Goal: Task Accomplishment & Management: Manage account settings

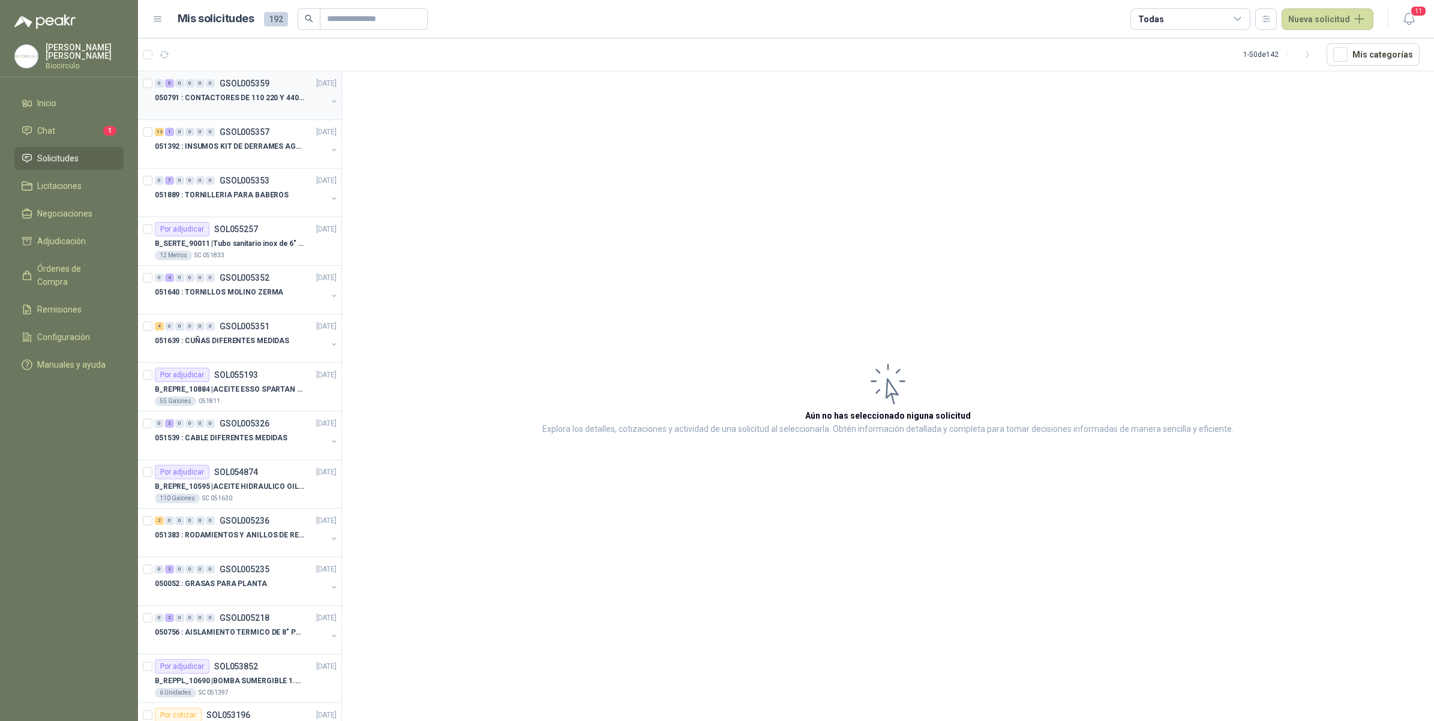
click at [250, 104] on div "050791 : CONTACTORES DE 110 220 Y 440 V" at bounding box center [241, 98] width 172 height 14
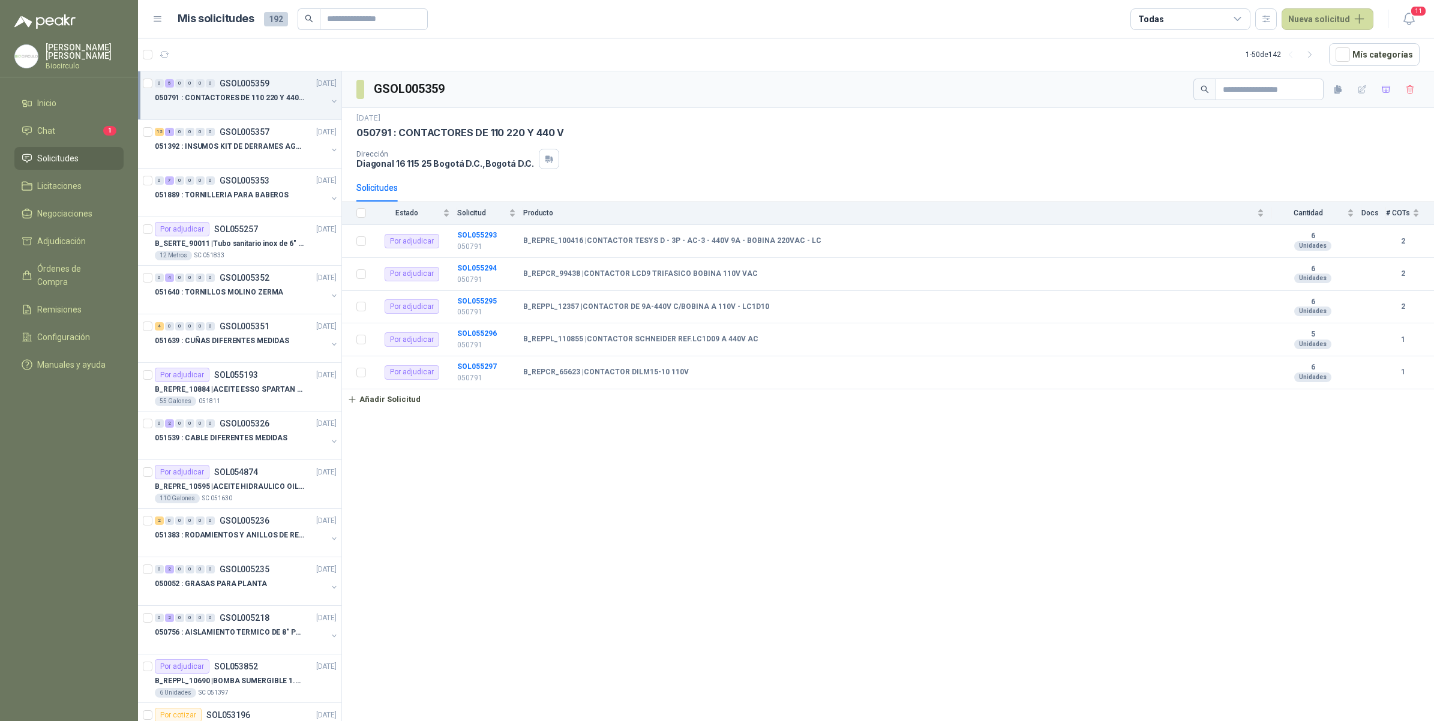
click at [329, 103] on button "button" at bounding box center [334, 102] width 10 height 10
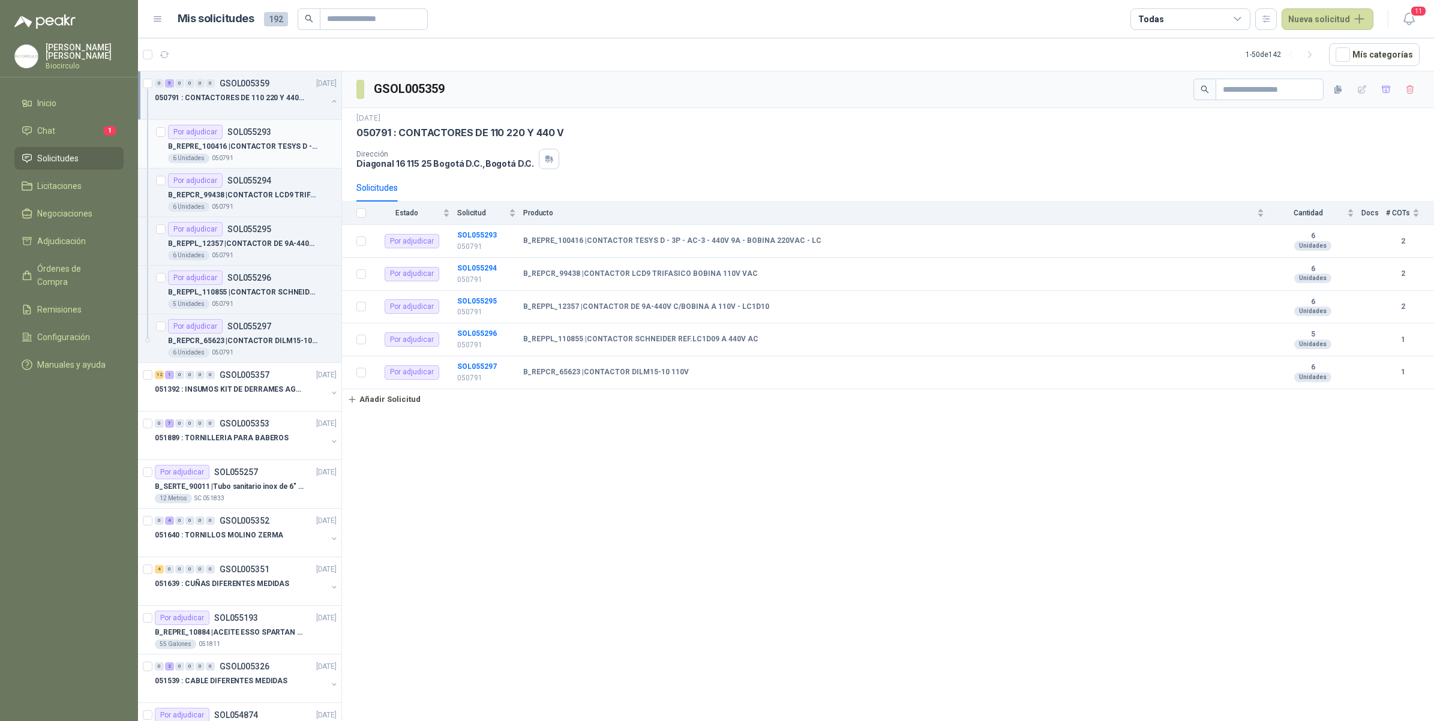
click at [292, 142] on p "B_REPRE_100416 | CONTACTOR TESYS D - 3P - AC-3 - 440V 9A - BOBINA 220VAC - LC" at bounding box center [242, 146] width 149 height 11
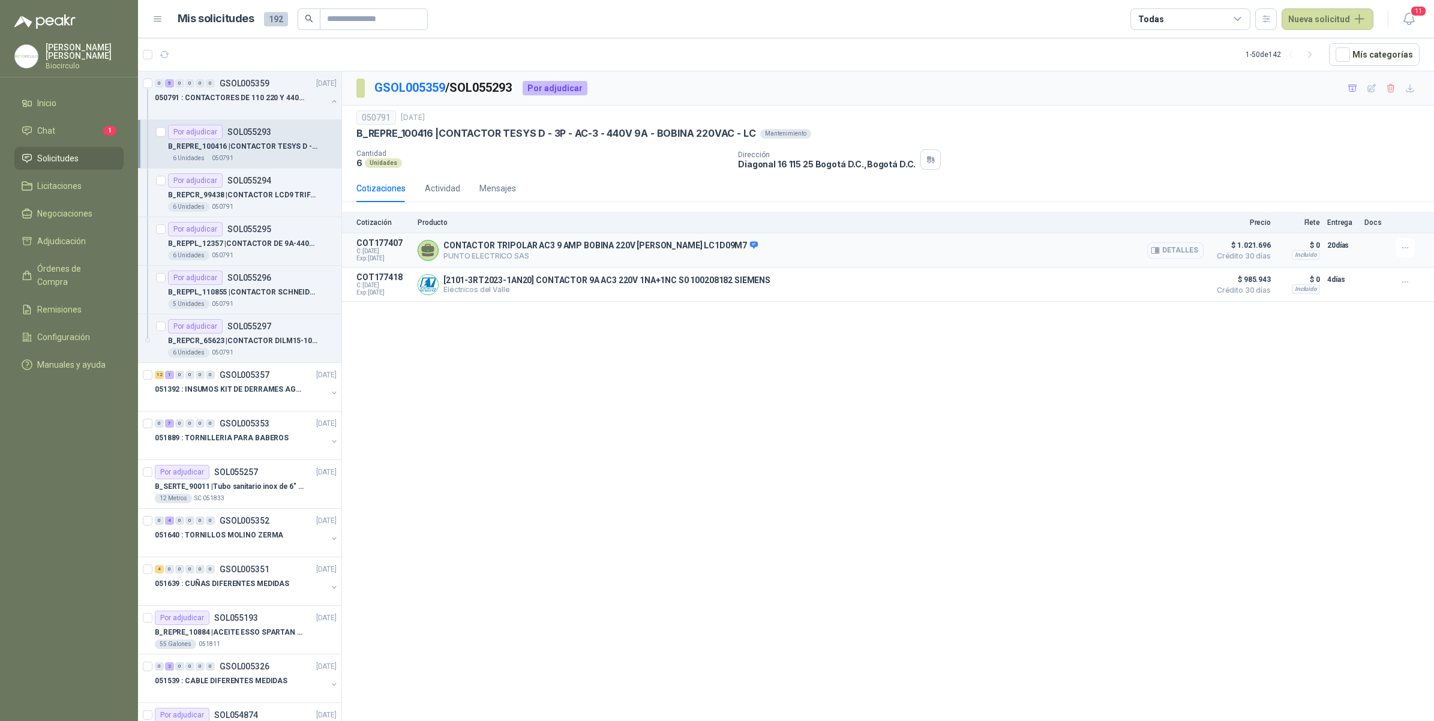
click at [1173, 244] on button "Detalles" at bounding box center [1175, 250] width 56 height 16
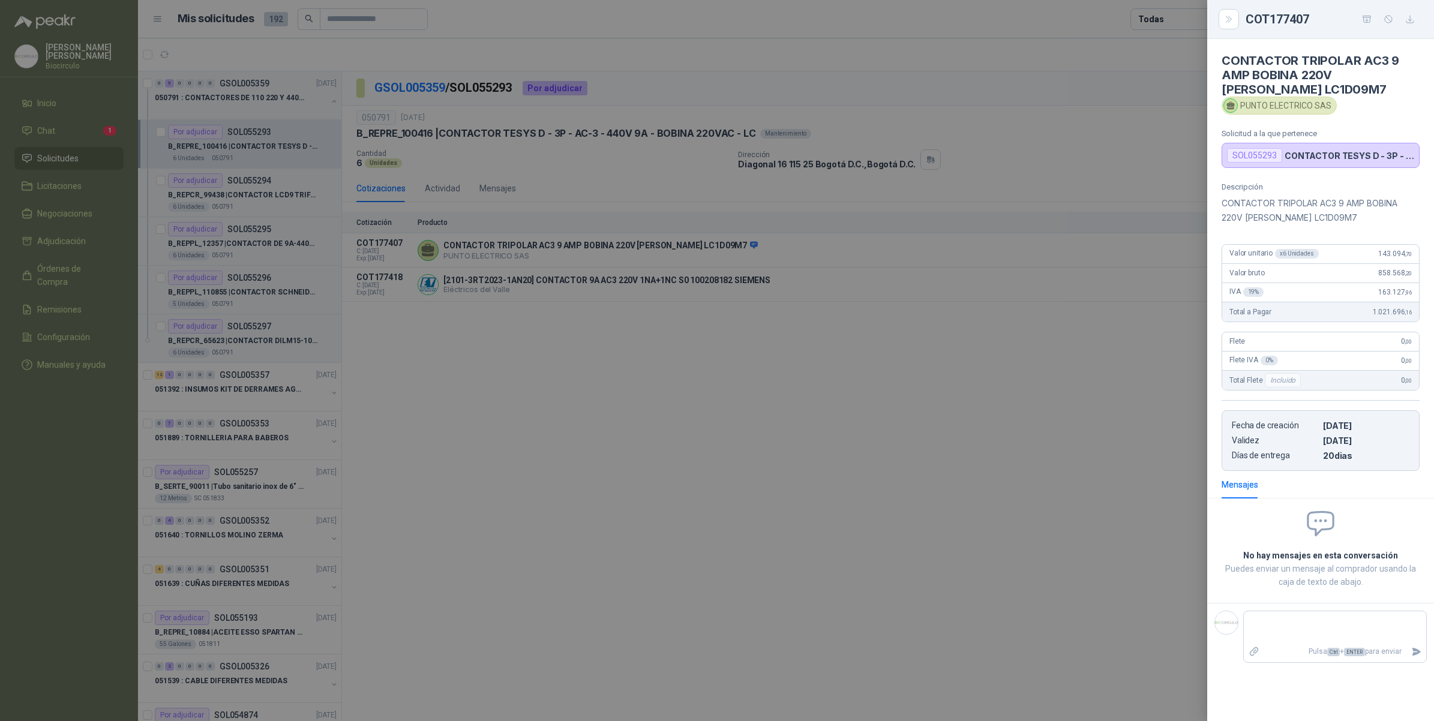
click at [1039, 338] on div at bounding box center [717, 360] width 1434 height 721
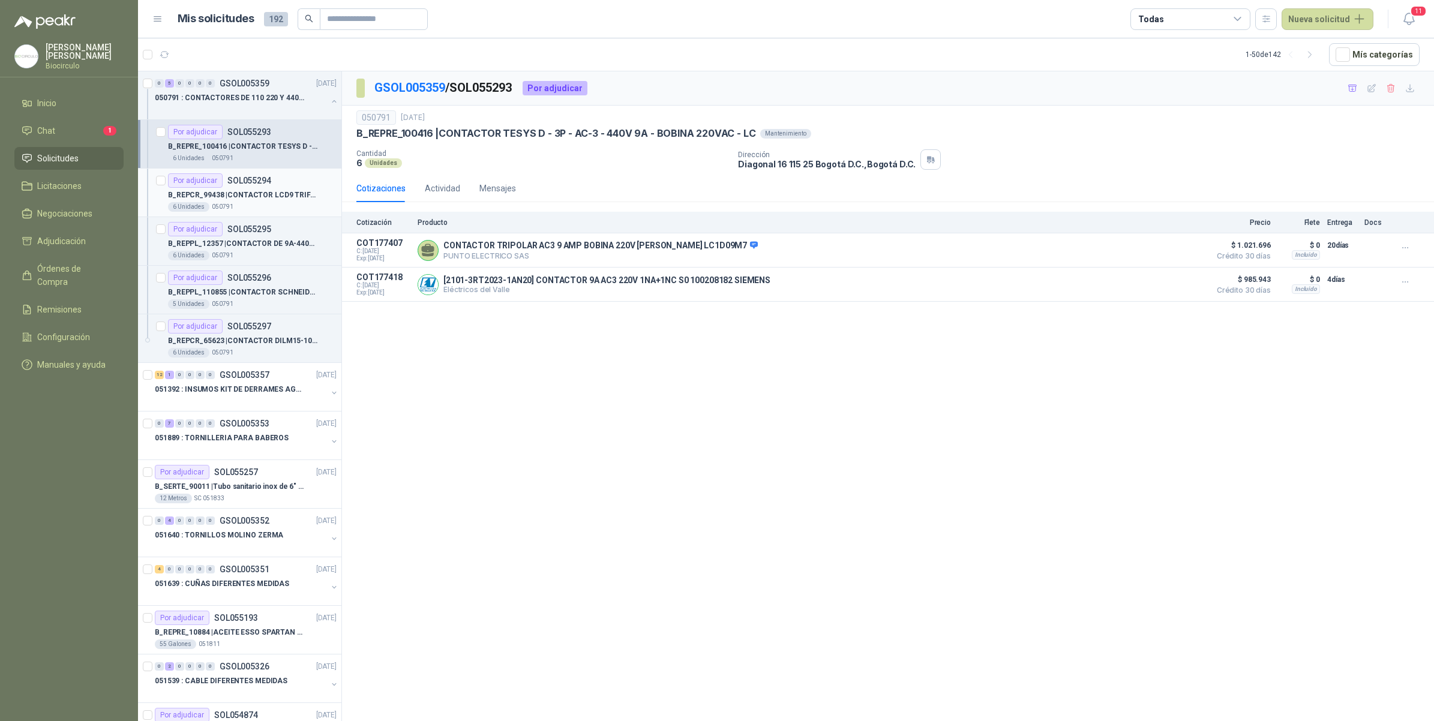
click at [276, 205] on div "6 Unidades 050791" at bounding box center [252, 207] width 169 height 10
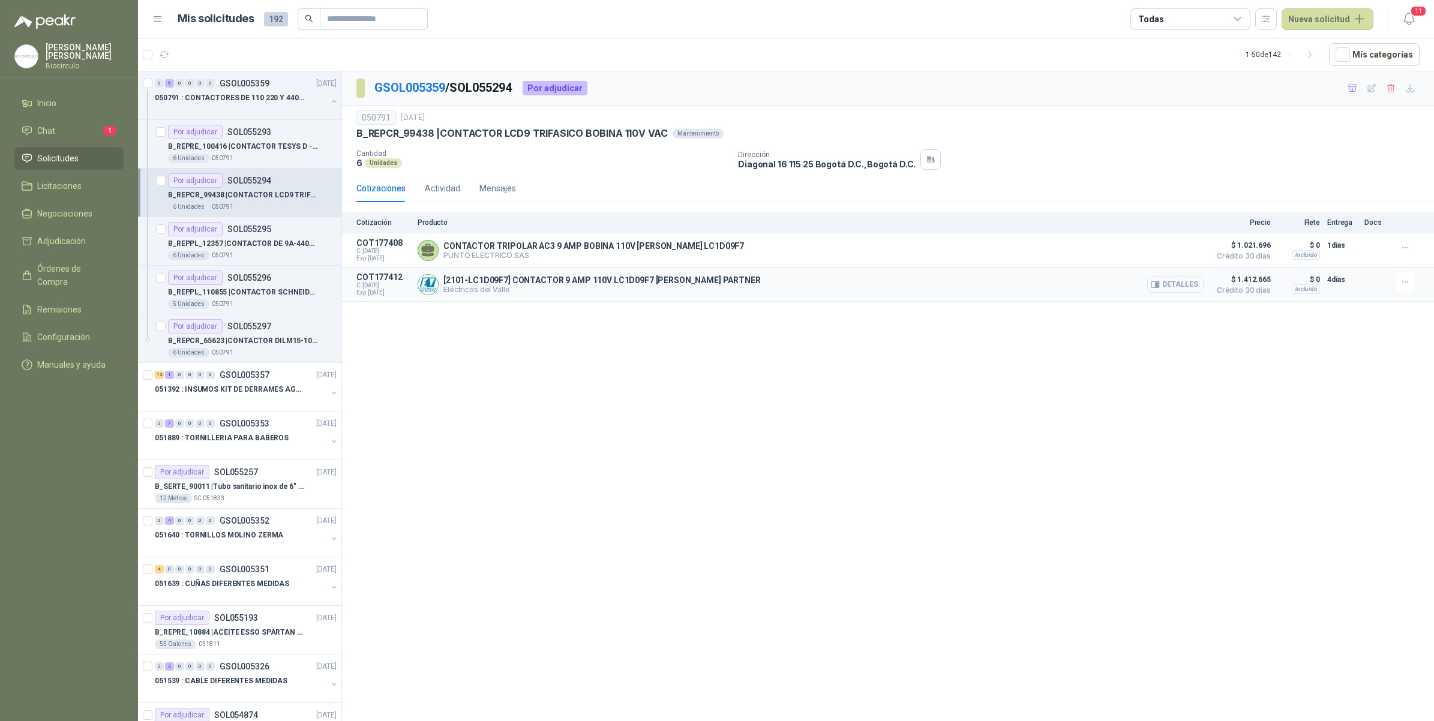
click at [1181, 280] on button "Detalles" at bounding box center [1175, 285] width 56 height 16
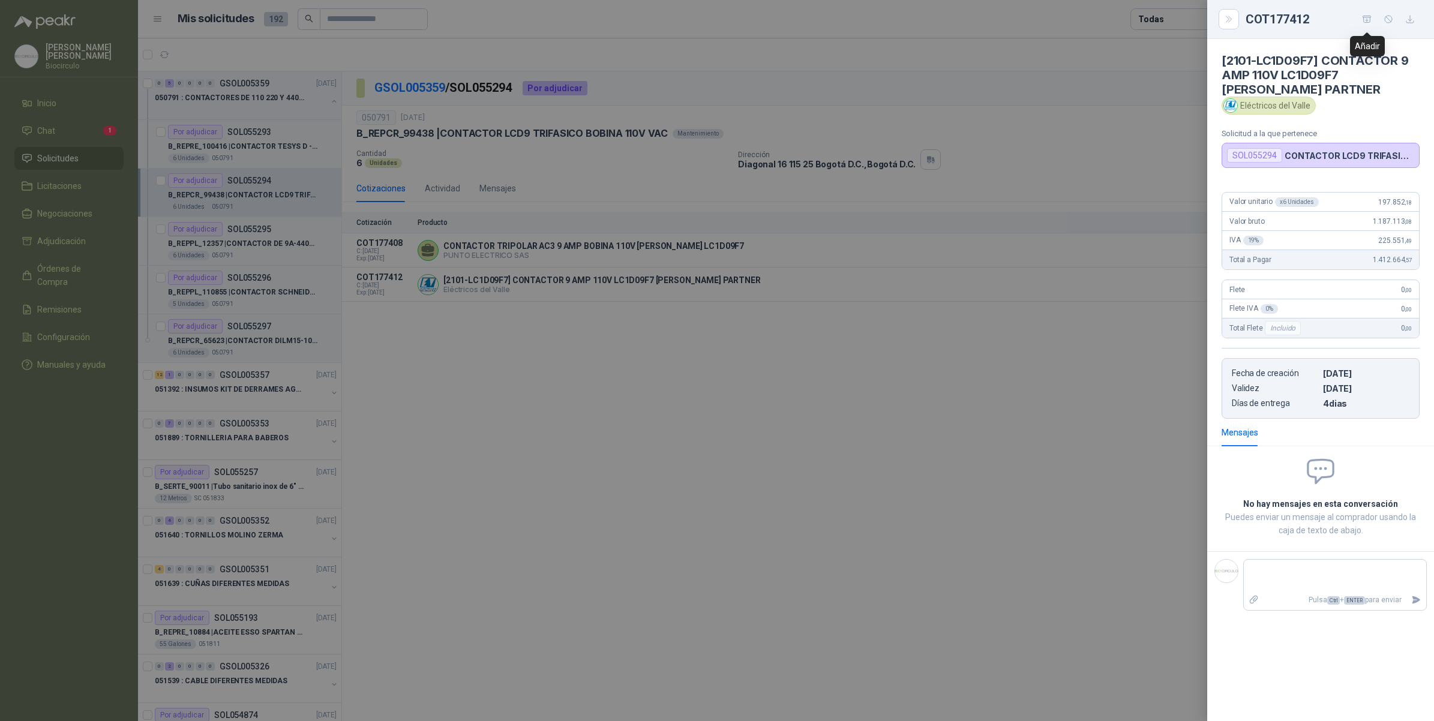
click at [1364, 16] on icon "button" at bounding box center [1367, 19] width 8 height 7
click at [973, 364] on div at bounding box center [717, 360] width 1434 height 721
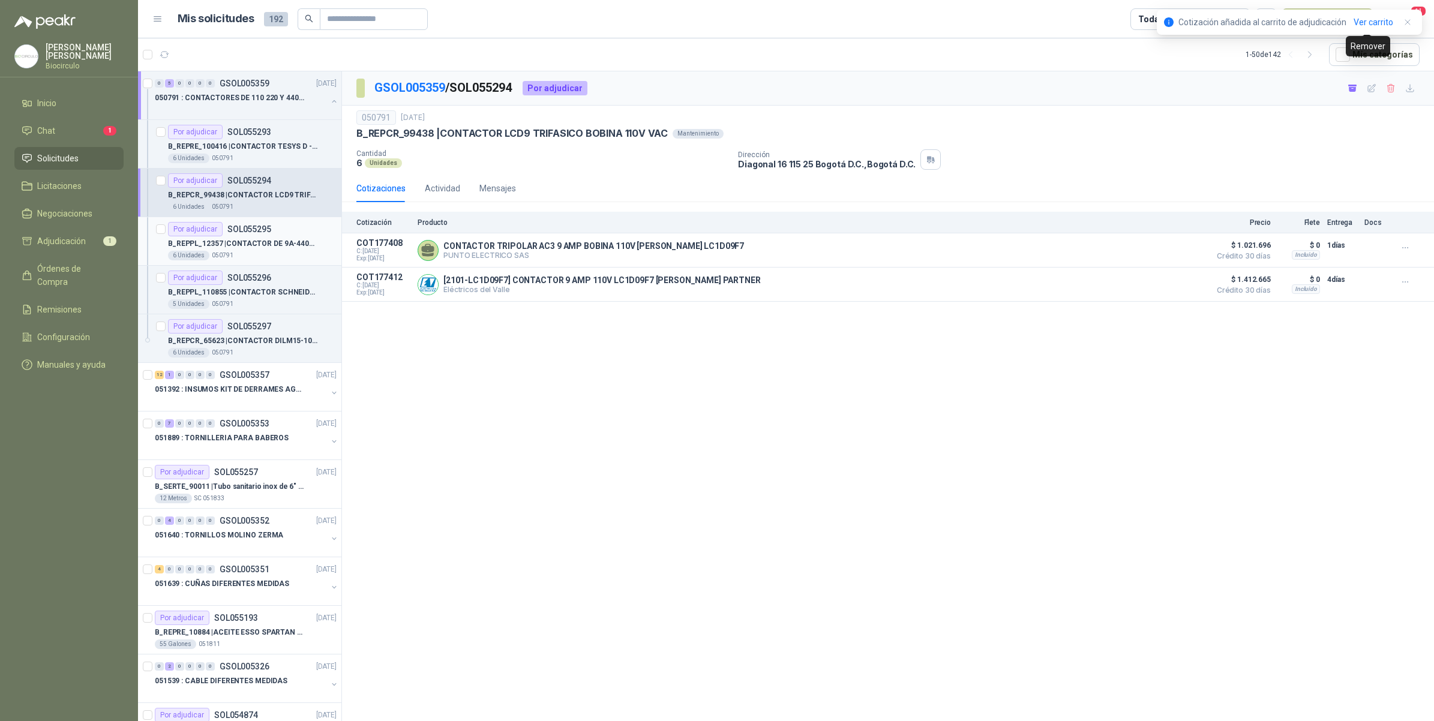
click at [237, 247] on p "B_REPPL_12357 | CONTACTOR DE 9A-440V C/BOBINA A 110V - LC1D10" at bounding box center [242, 243] width 149 height 11
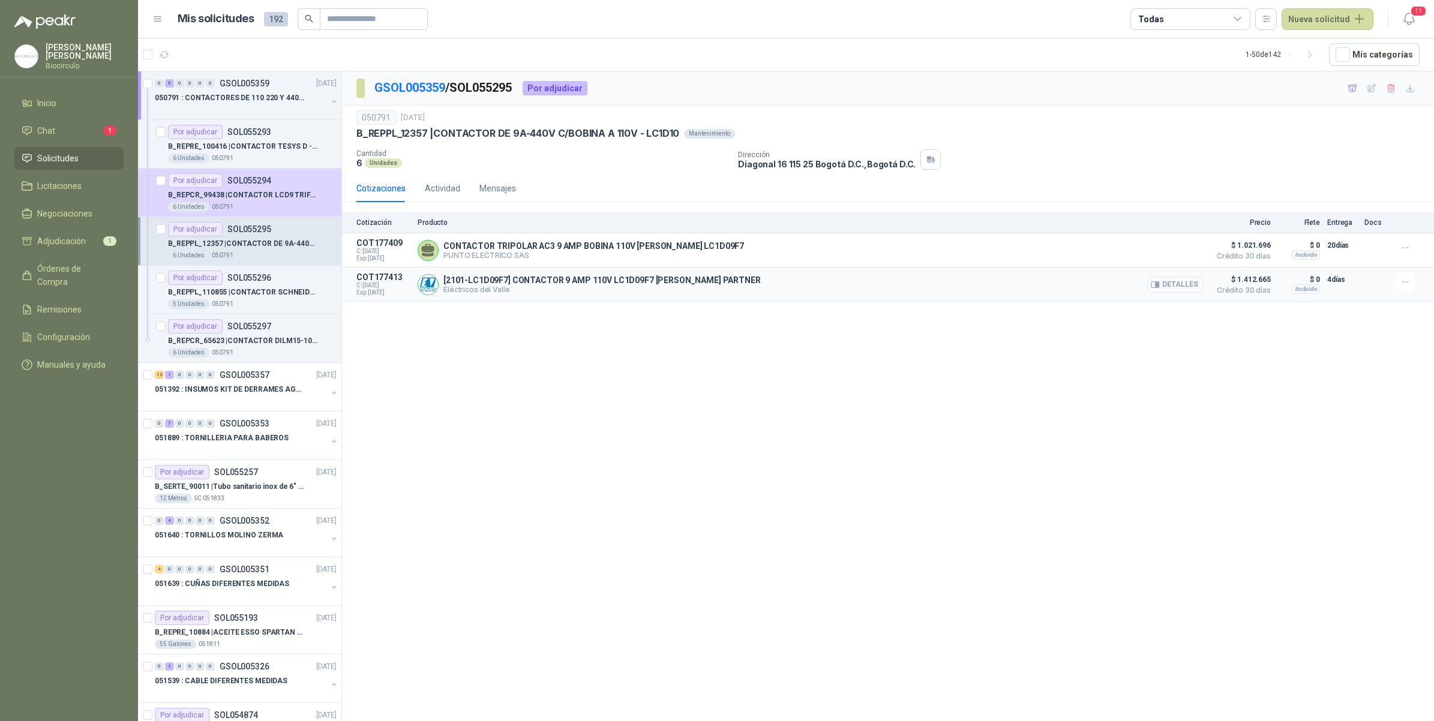
click at [1184, 286] on button "Detalles" at bounding box center [1175, 285] width 56 height 16
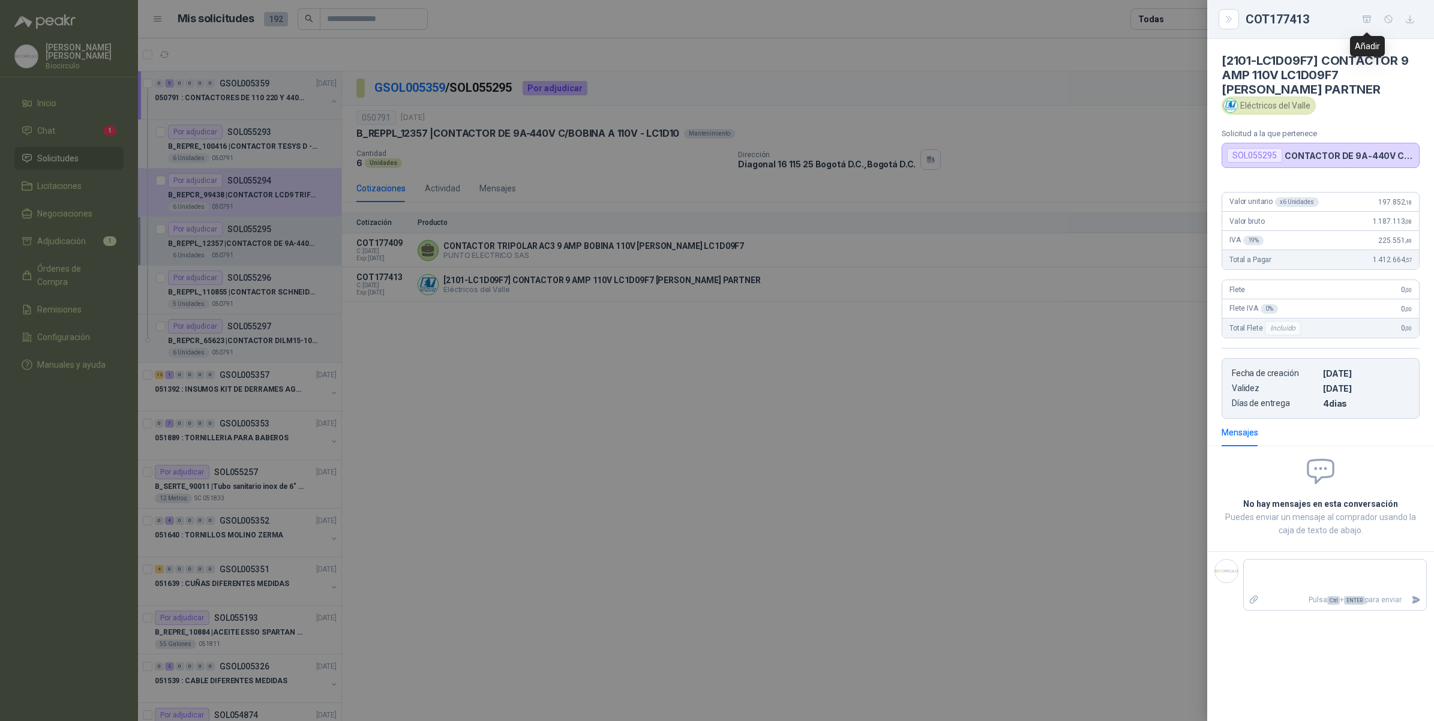
click at [1370, 20] on icon "button" at bounding box center [1367, 19] width 8 height 7
click at [975, 360] on div at bounding box center [717, 360] width 1434 height 721
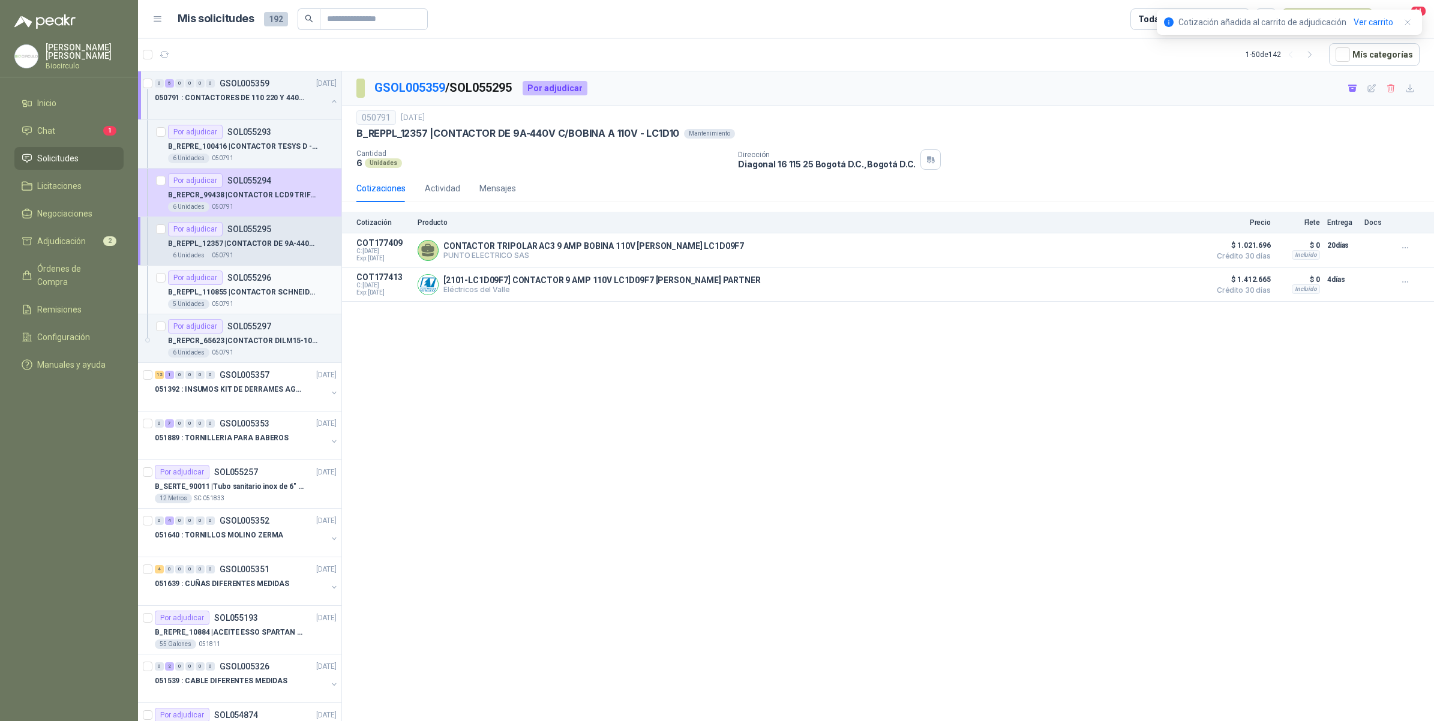
click at [241, 291] on p "B_REPPL_110855 | CONTACTOR SCHNEIDER REF.LC1D09 A 440V AC" at bounding box center [242, 292] width 149 height 11
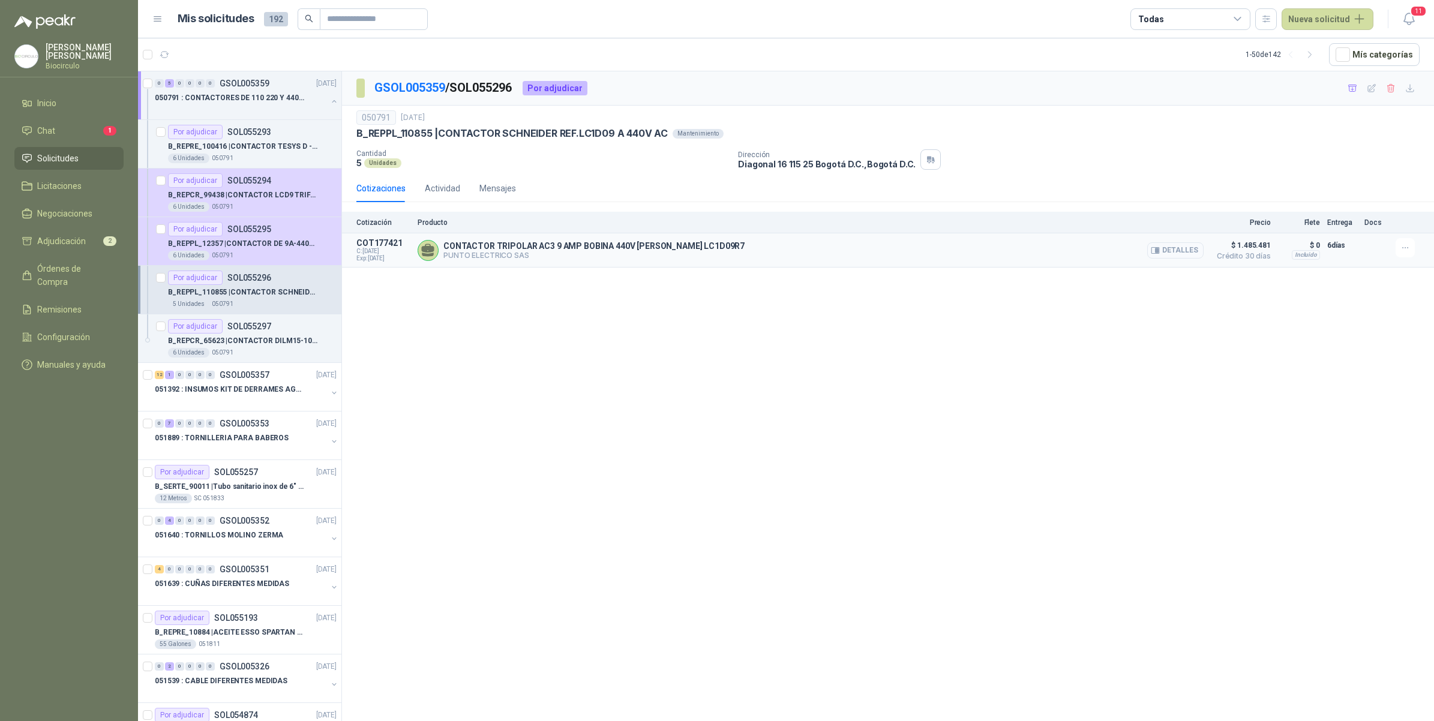
click at [1176, 252] on button "Detalles" at bounding box center [1175, 250] width 56 height 16
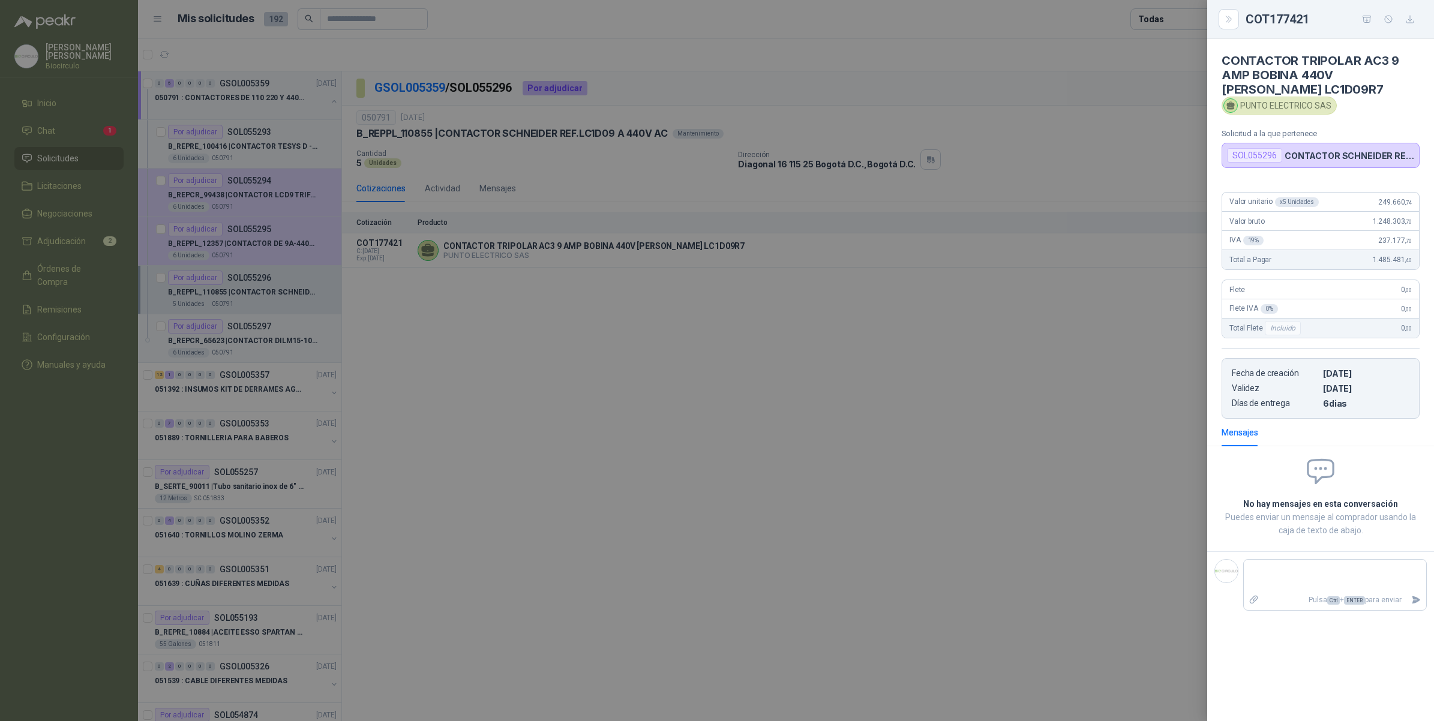
click at [1366, 18] on icon "button" at bounding box center [1367, 19] width 10 height 10
click at [862, 354] on div at bounding box center [717, 360] width 1434 height 721
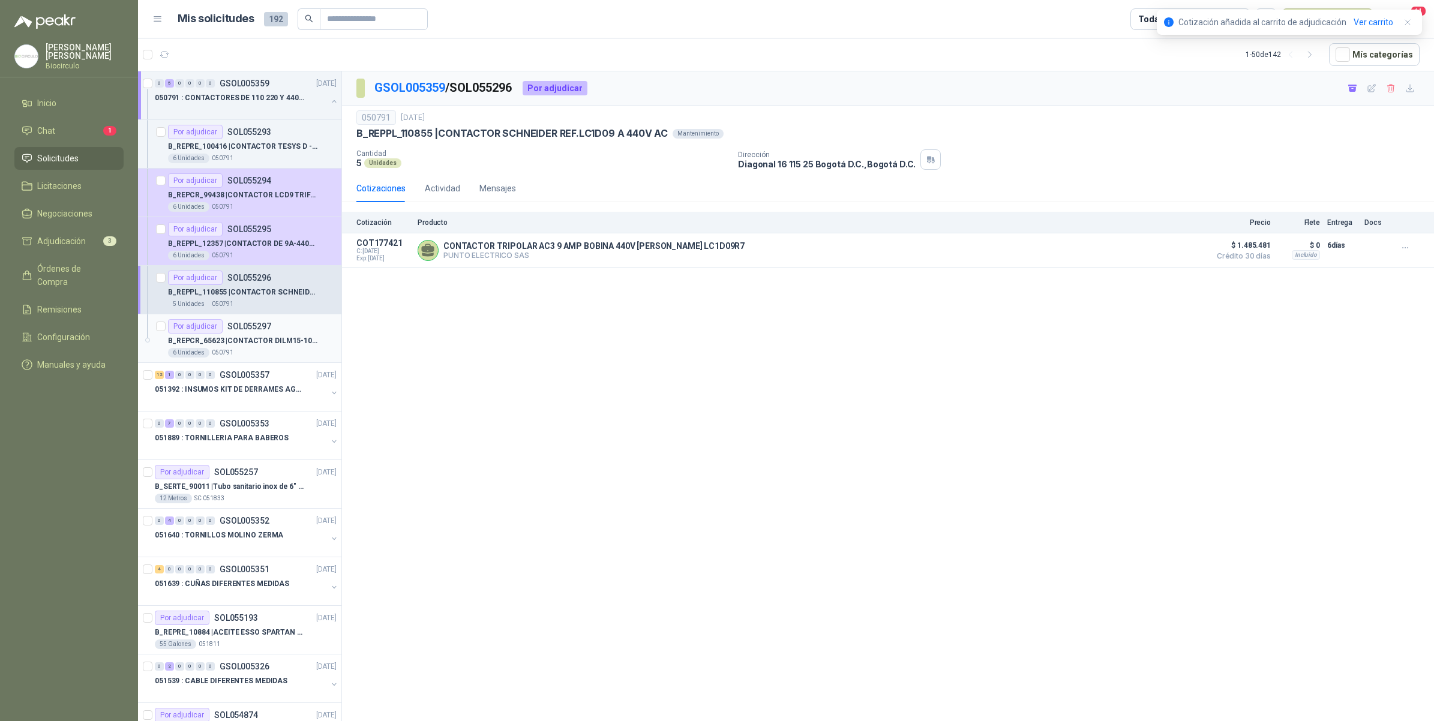
click at [281, 334] on div "Por adjudicar SOL055297" at bounding box center [252, 326] width 169 height 14
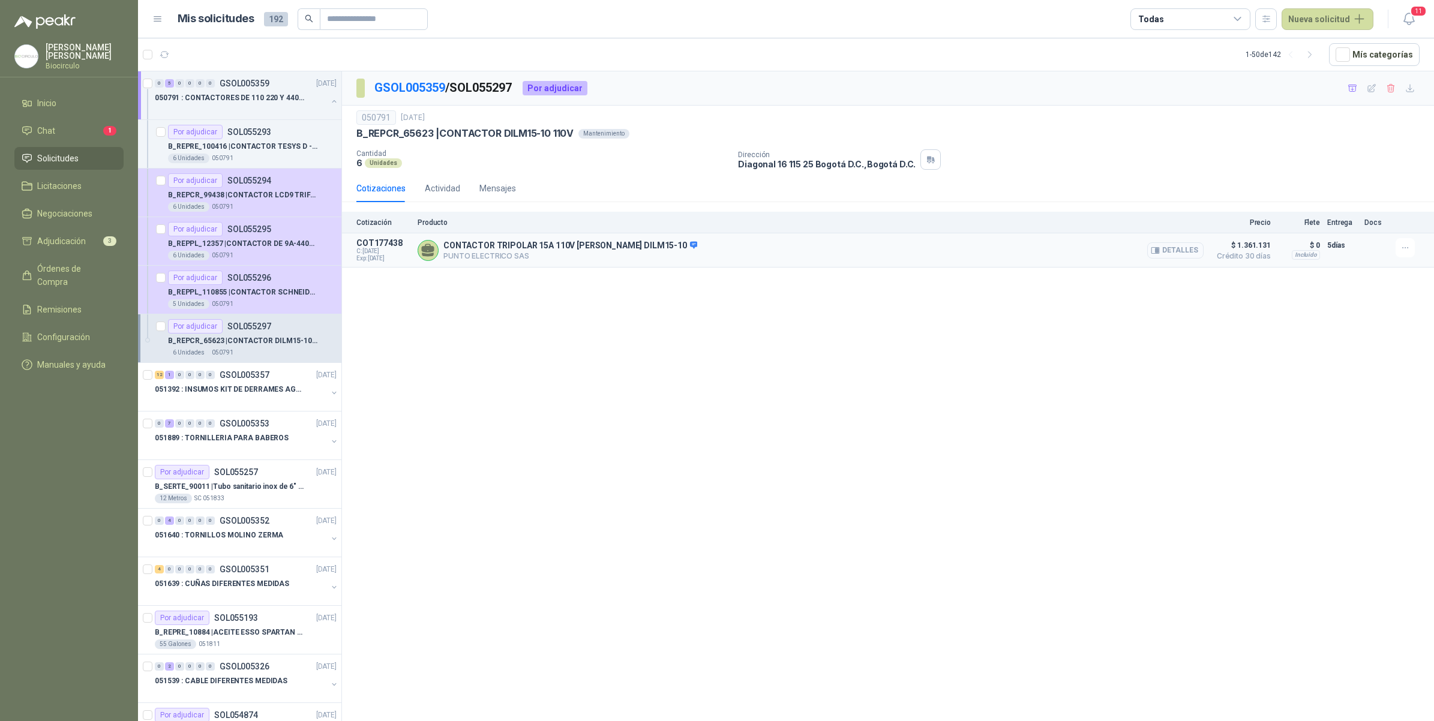
click at [1187, 253] on button "Detalles" at bounding box center [1175, 250] width 56 height 16
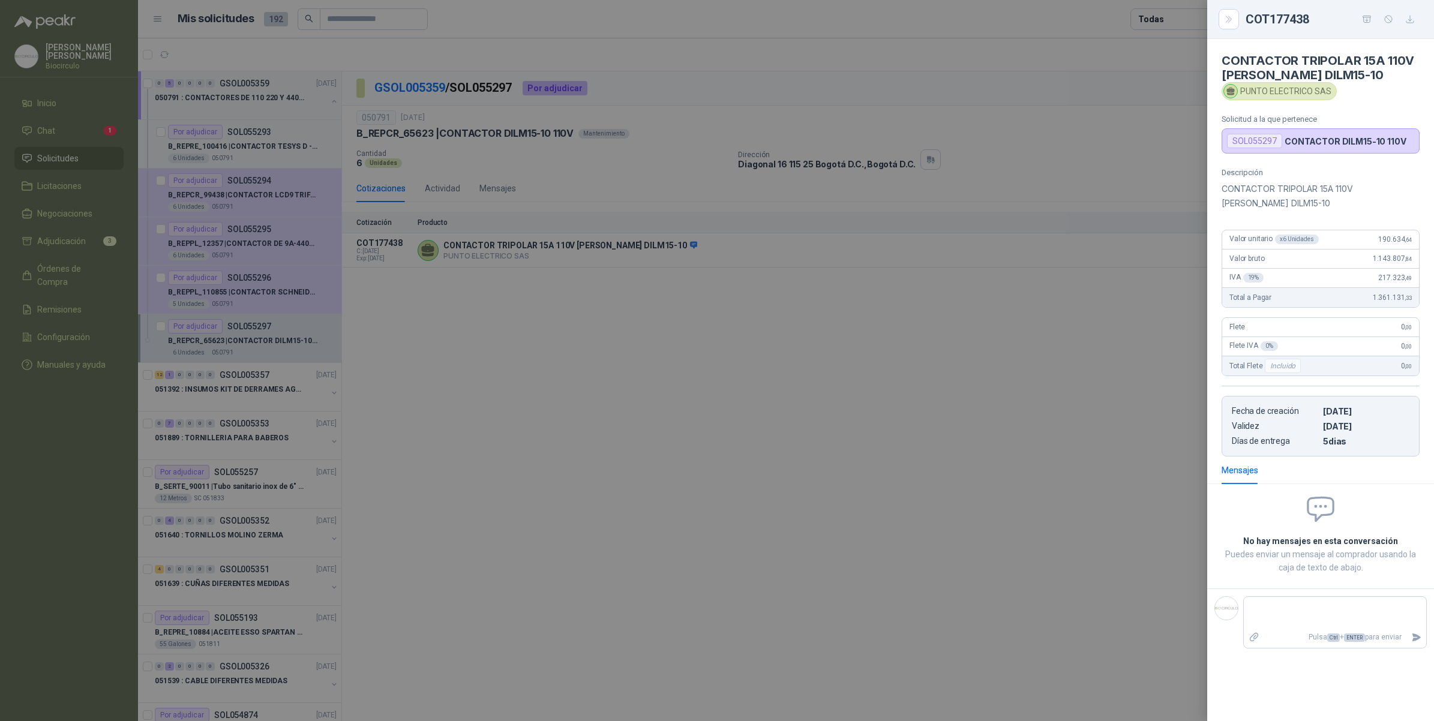
click at [1369, 17] on icon "button" at bounding box center [1367, 19] width 8 height 7
click at [913, 364] on div at bounding box center [717, 360] width 1434 height 721
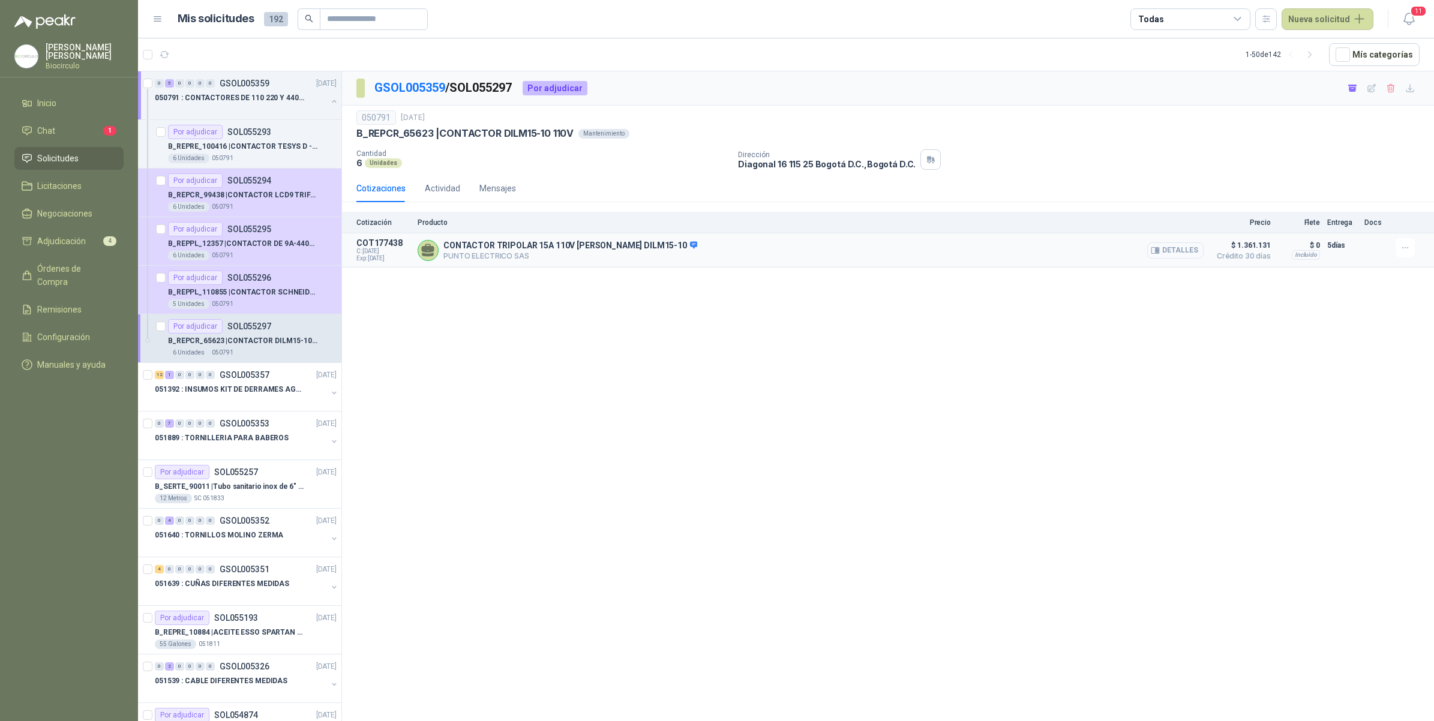
click at [1163, 244] on button "Detalles" at bounding box center [1175, 250] width 56 height 16
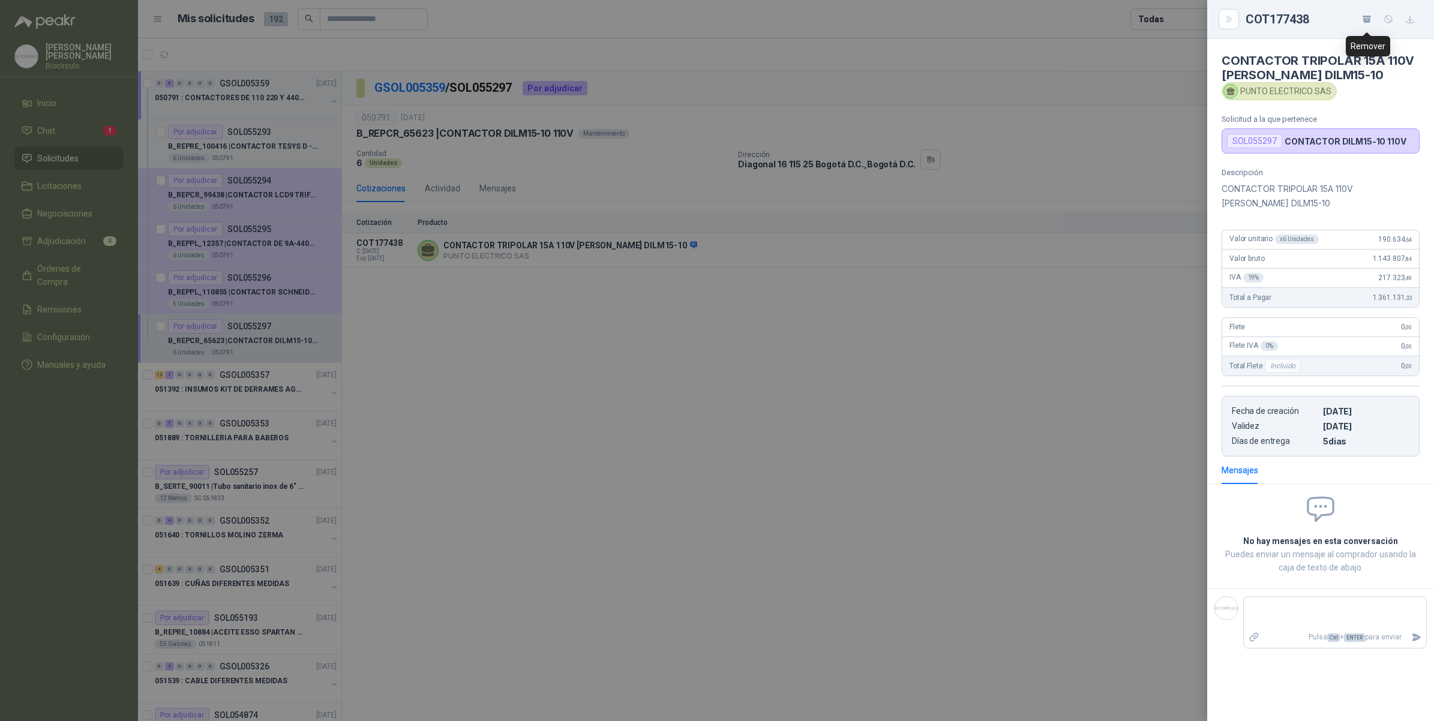
click at [1362, 21] on icon "button" at bounding box center [1367, 19] width 10 height 10
click at [950, 321] on div at bounding box center [717, 360] width 1434 height 721
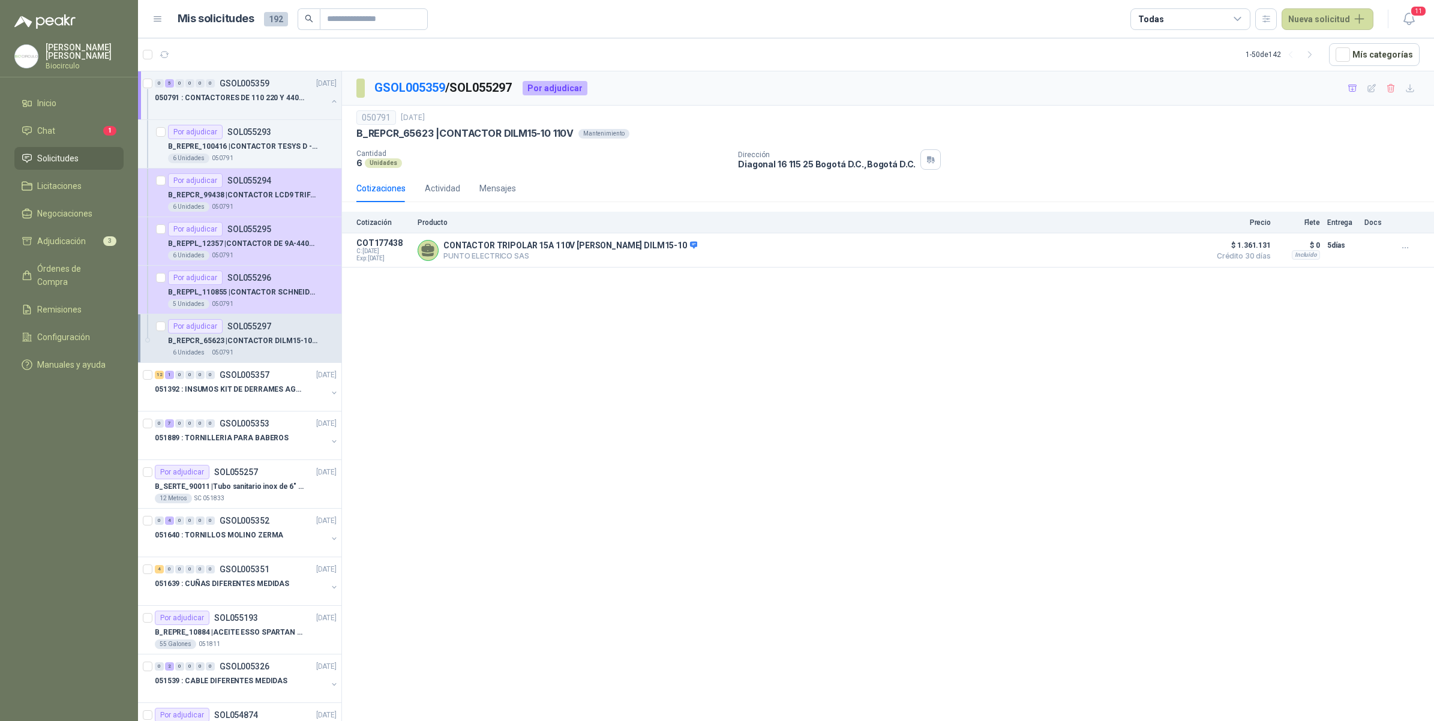
click at [610, 337] on div "GSOL005359 / SOL055297 Por adjudicar 050791 10 sept, 2025 B_REPCR_65623 | CONT…" at bounding box center [888, 398] width 1092 height 654
click at [629, 324] on div "GSOL005359 / SOL055297 Por adjudicar 050791 10 sept, 2025 B_REPCR_65623 | CONT…" at bounding box center [888, 398] width 1092 height 654
click at [628, 266] on article "COT177438 C: 10/09/2025 Exp: 25/09/2025 CONTACTOR TRIPOLAR 15A 110V EATON DILM1…" at bounding box center [888, 250] width 1092 height 34
click at [1168, 256] on button "Detalles" at bounding box center [1175, 250] width 56 height 16
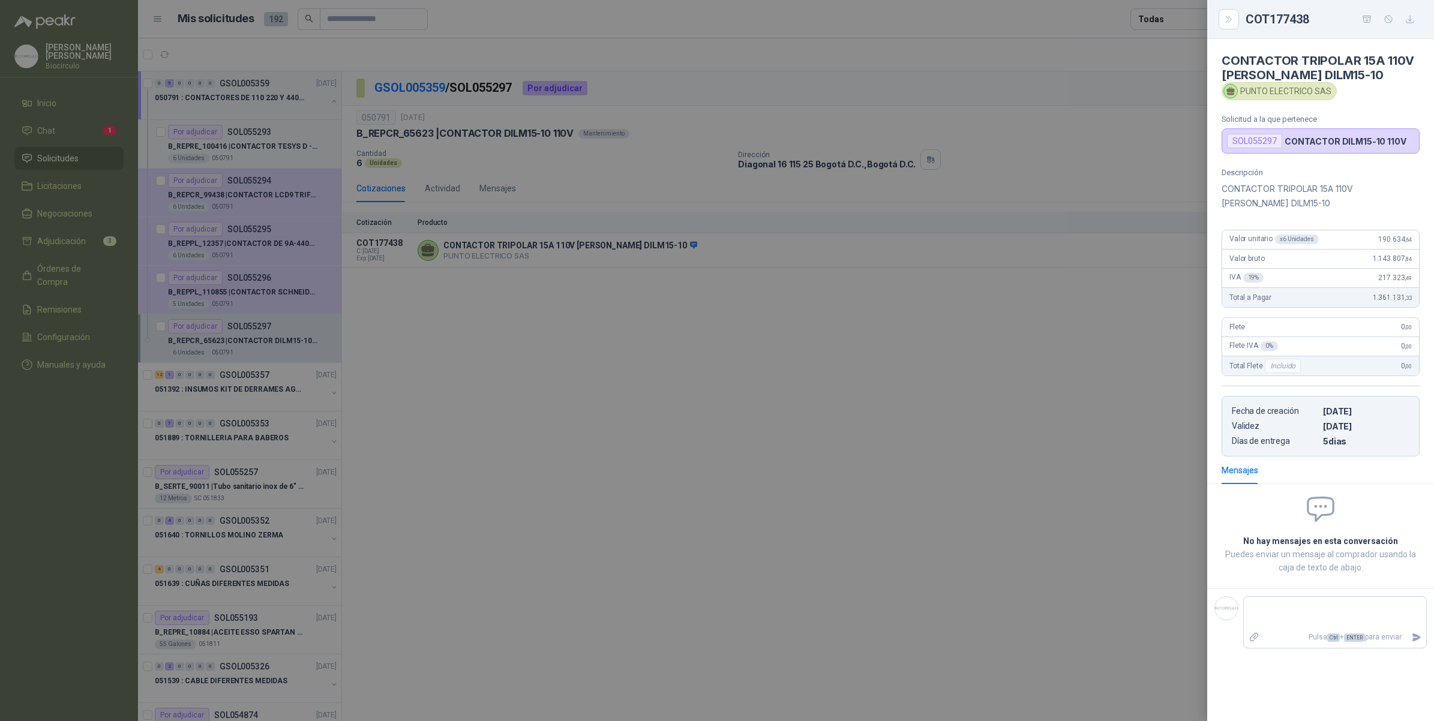
click at [1368, 15] on icon "button" at bounding box center [1367, 19] width 10 height 10
click at [667, 343] on div at bounding box center [717, 360] width 1434 height 721
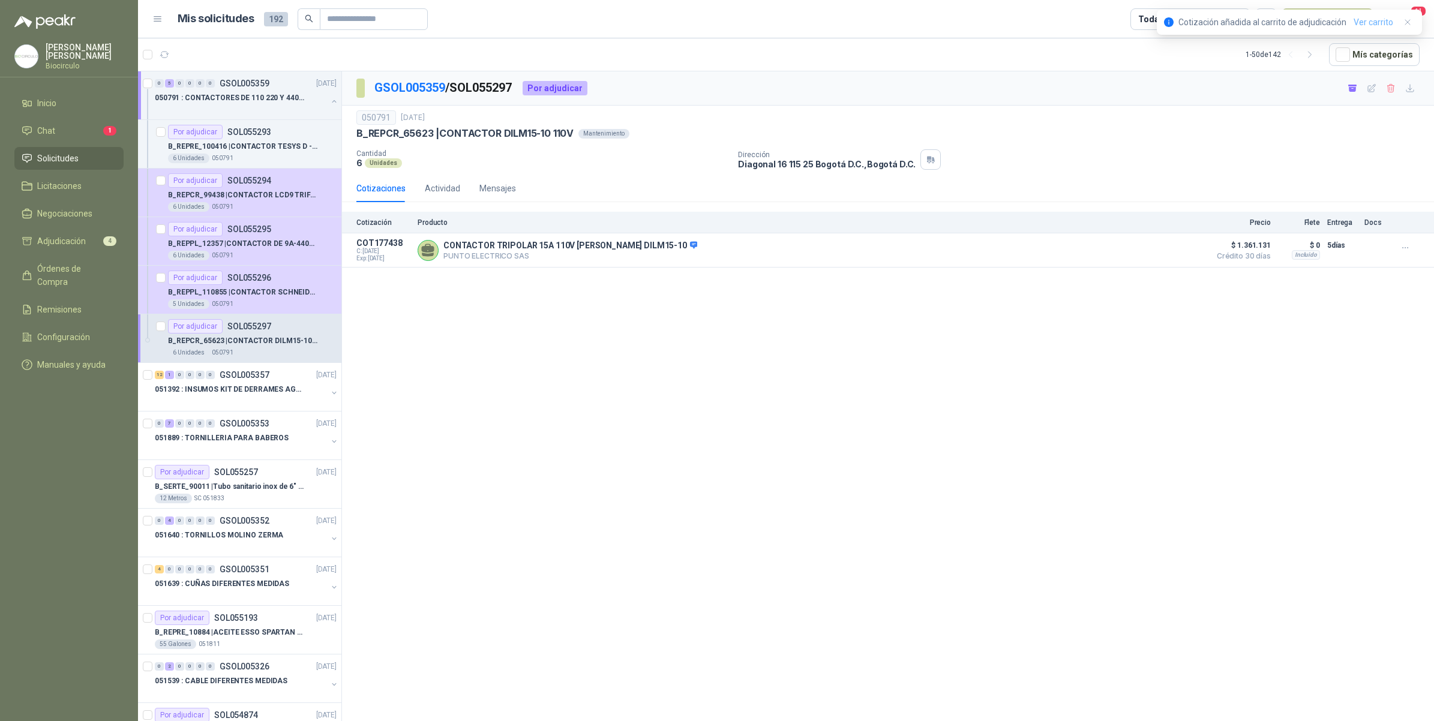
click at [1363, 25] on link "Ver carrito" at bounding box center [1374, 22] width 40 height 13
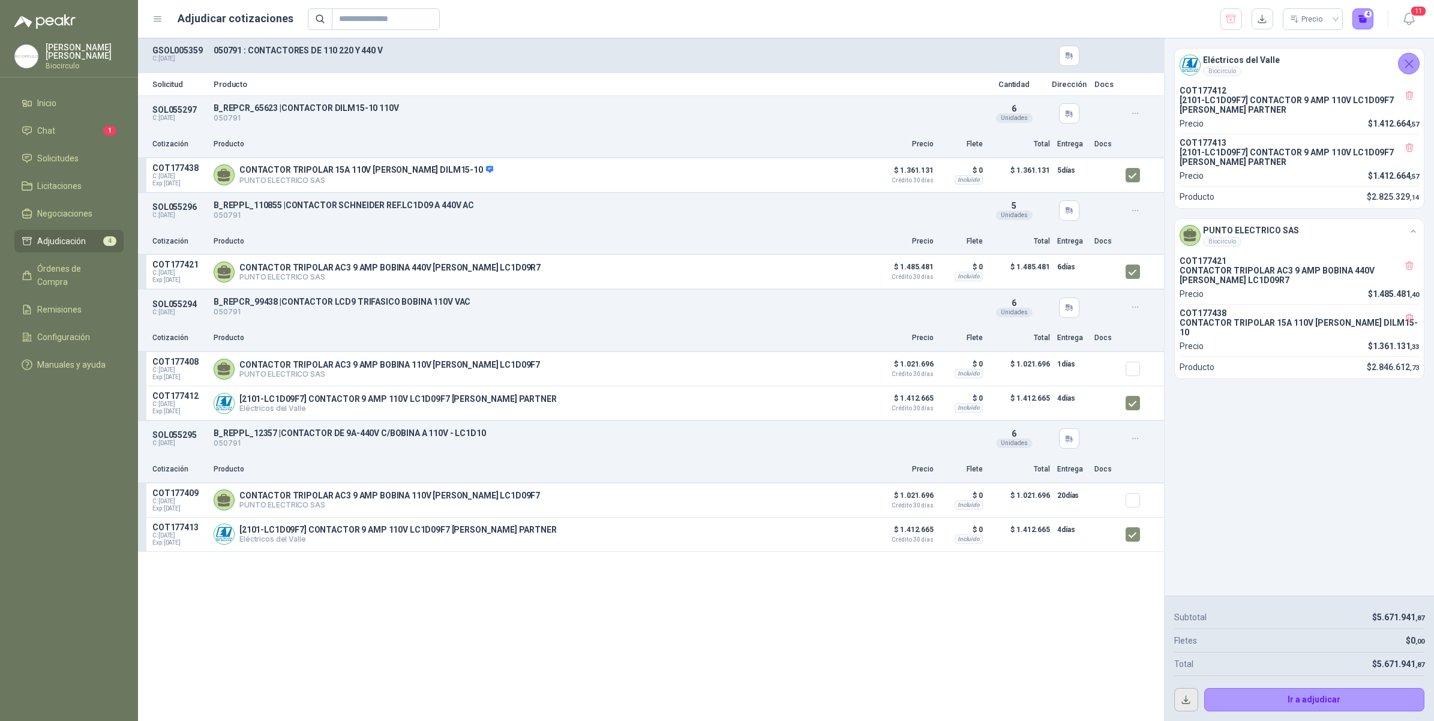
click at [1189, 697] on button "button" at bounding box center [1186, 700] width 24 height 24
click at [1235, 17] on icon "button" at bounding box center [1230, 19] width 11 height 12
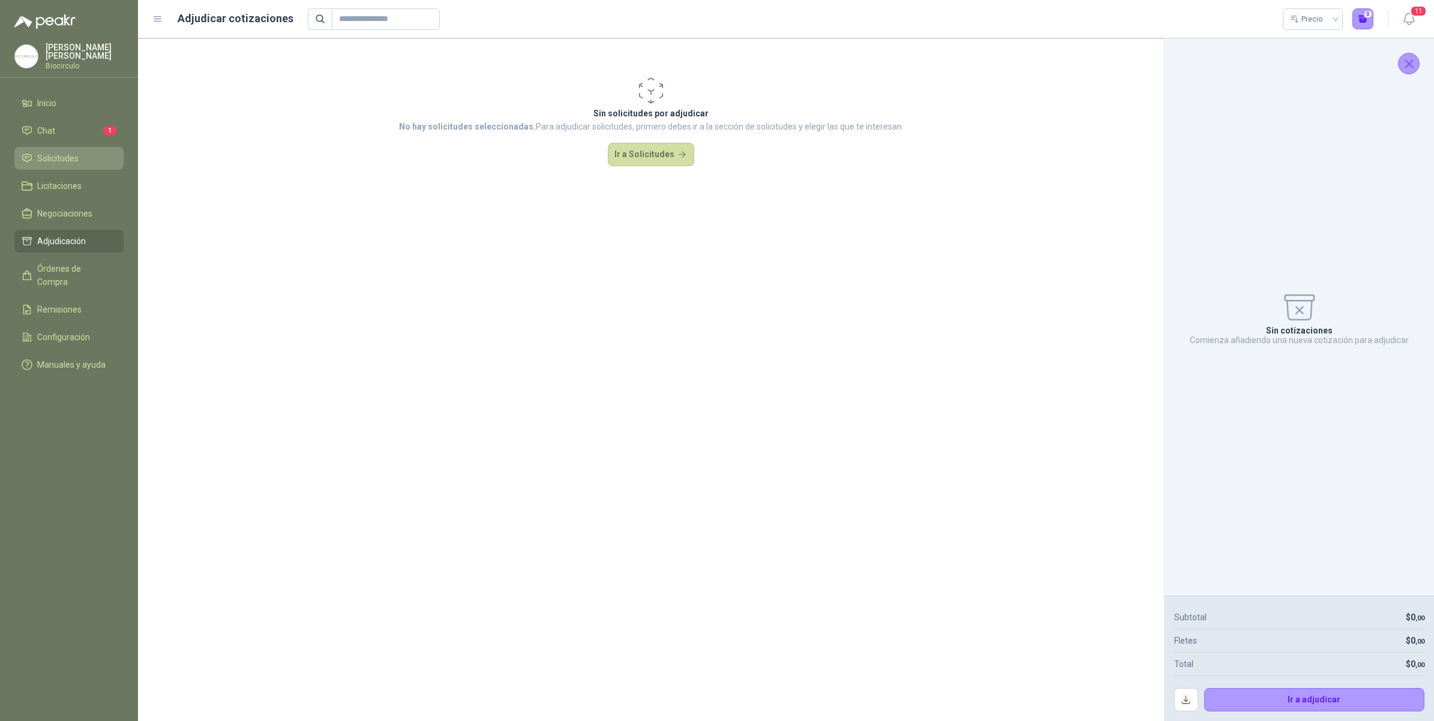
click at [58, 161] on span "Solicitudes" at bounding box center [57, 158] width 41 height 13
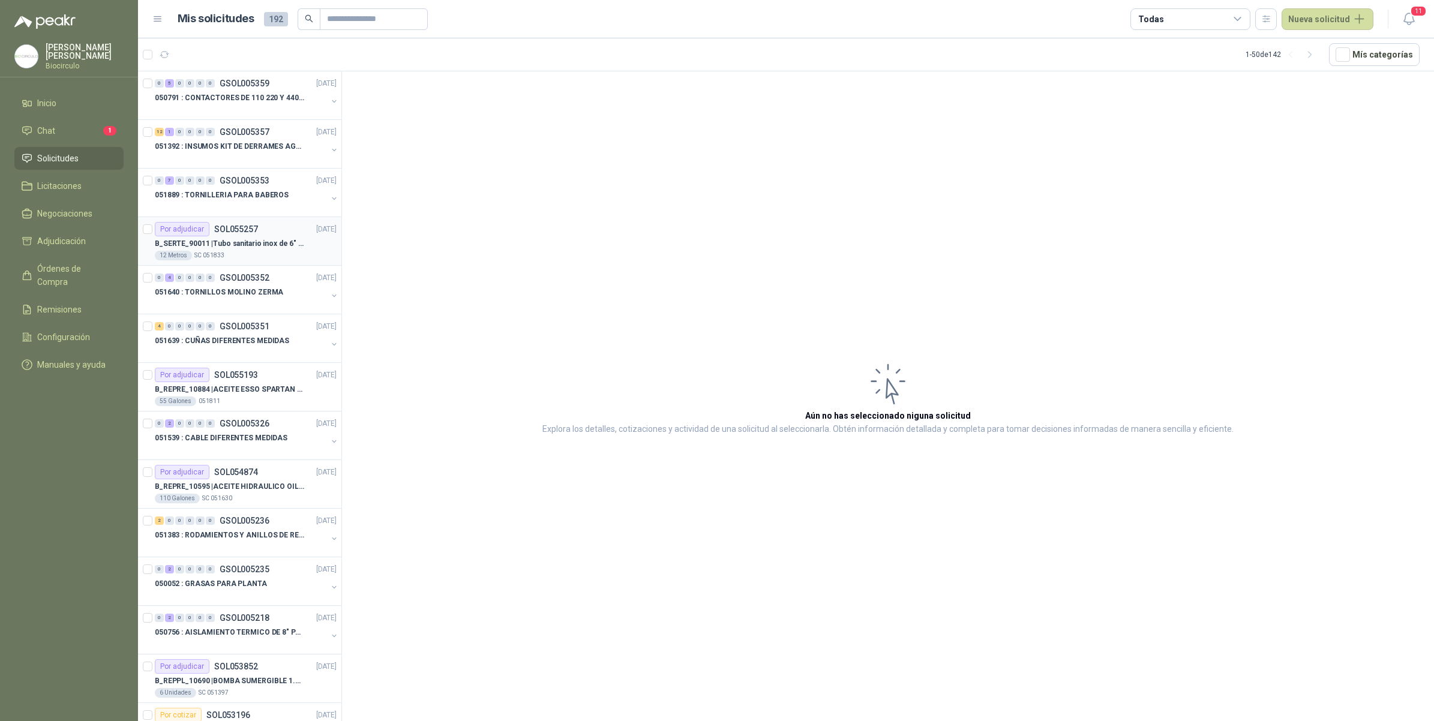
click at [251, 226] on p "SOL055257" at bounding box center [236, 229] width 44 height 8
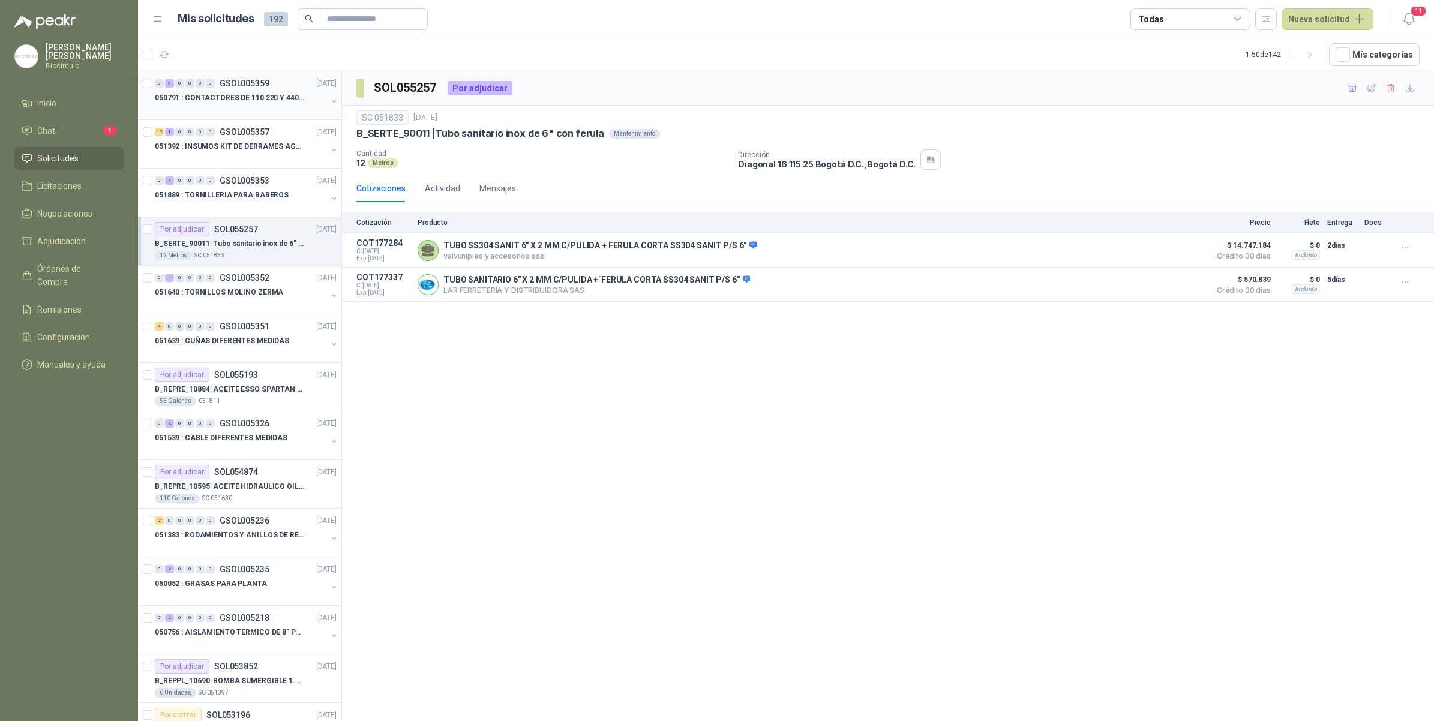
click at [231, 109] on div at bounding box center [241, 110] width 172 height 10
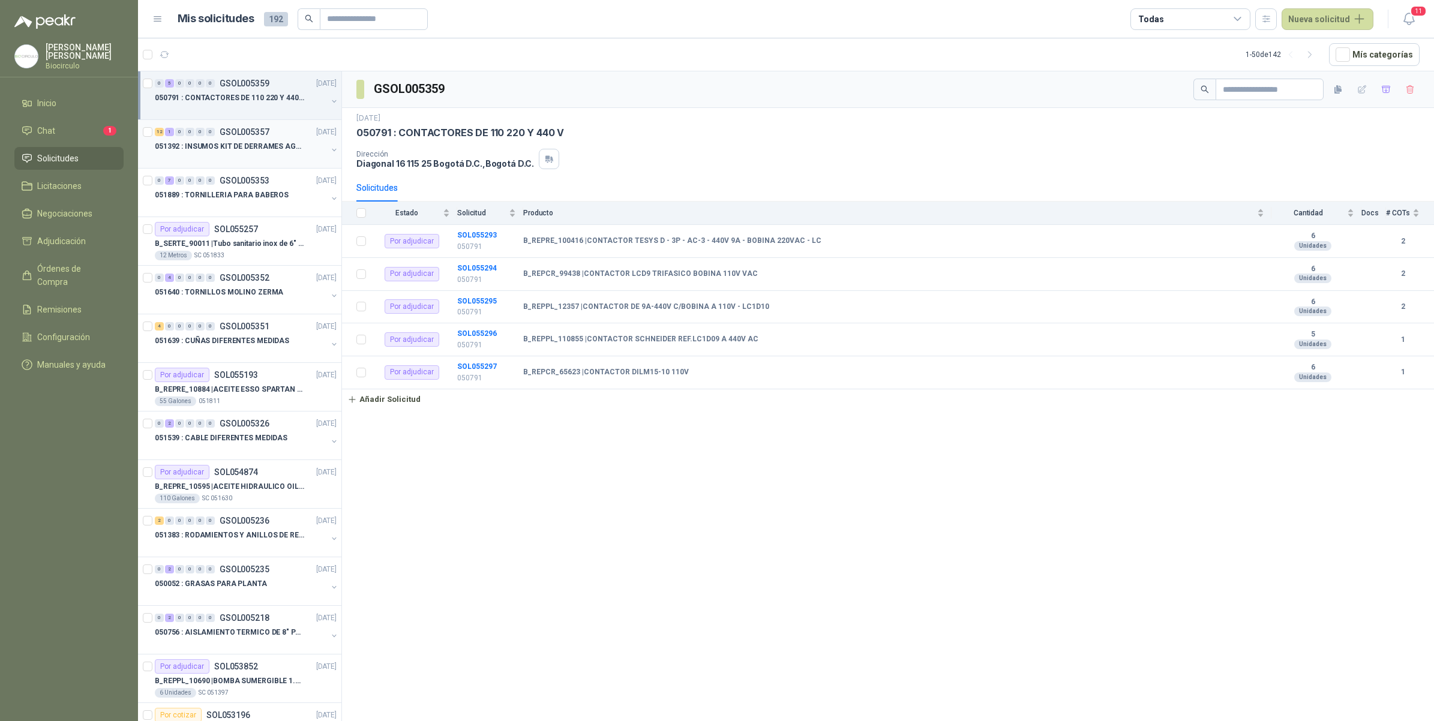
click at [250, 141] on p "051392 : INSUMOS KIT DE DERRAMES AGOSTO 2025" at bounding box center [229, 146] width 149 height 11
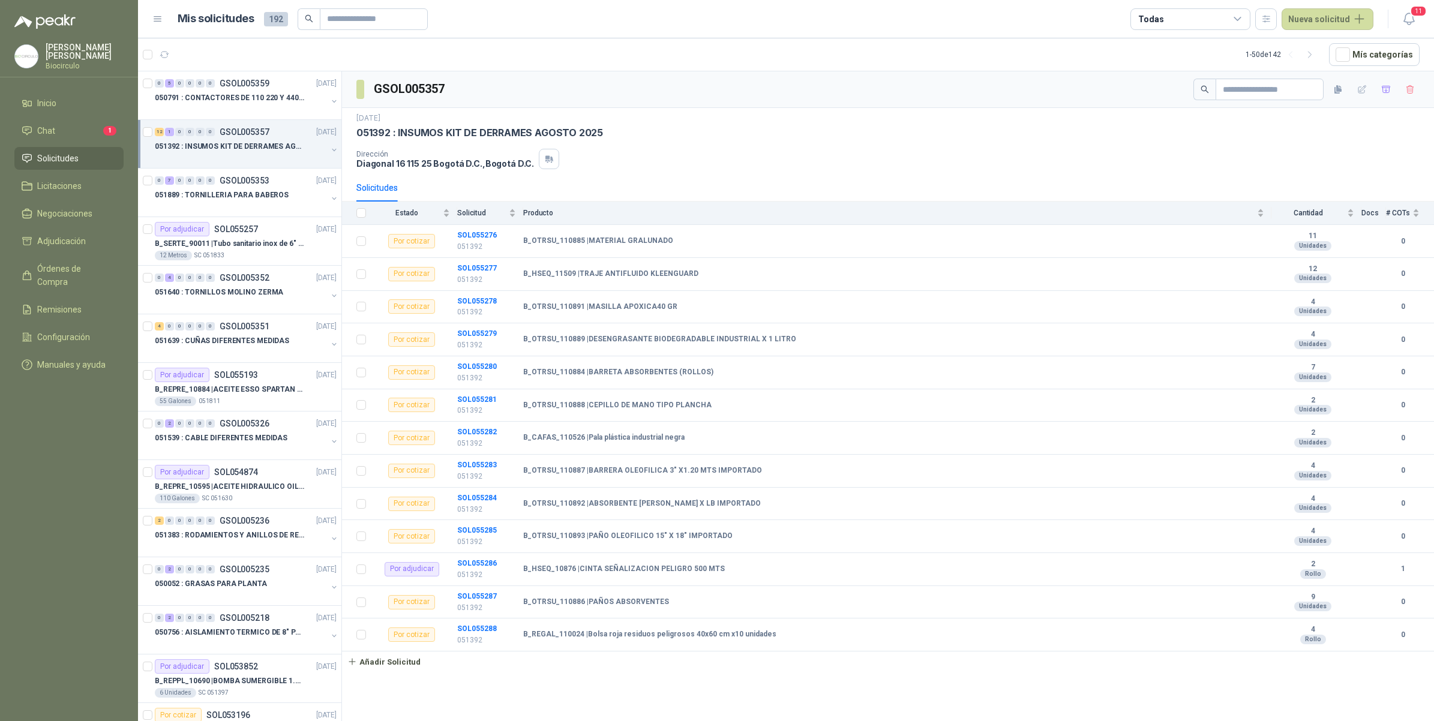
click at [250, 141] on p "051392 : INSUMOS KIT DE DERRAMES AGOSTO 2025" at bounding box center [229, 146] width 149 height 11
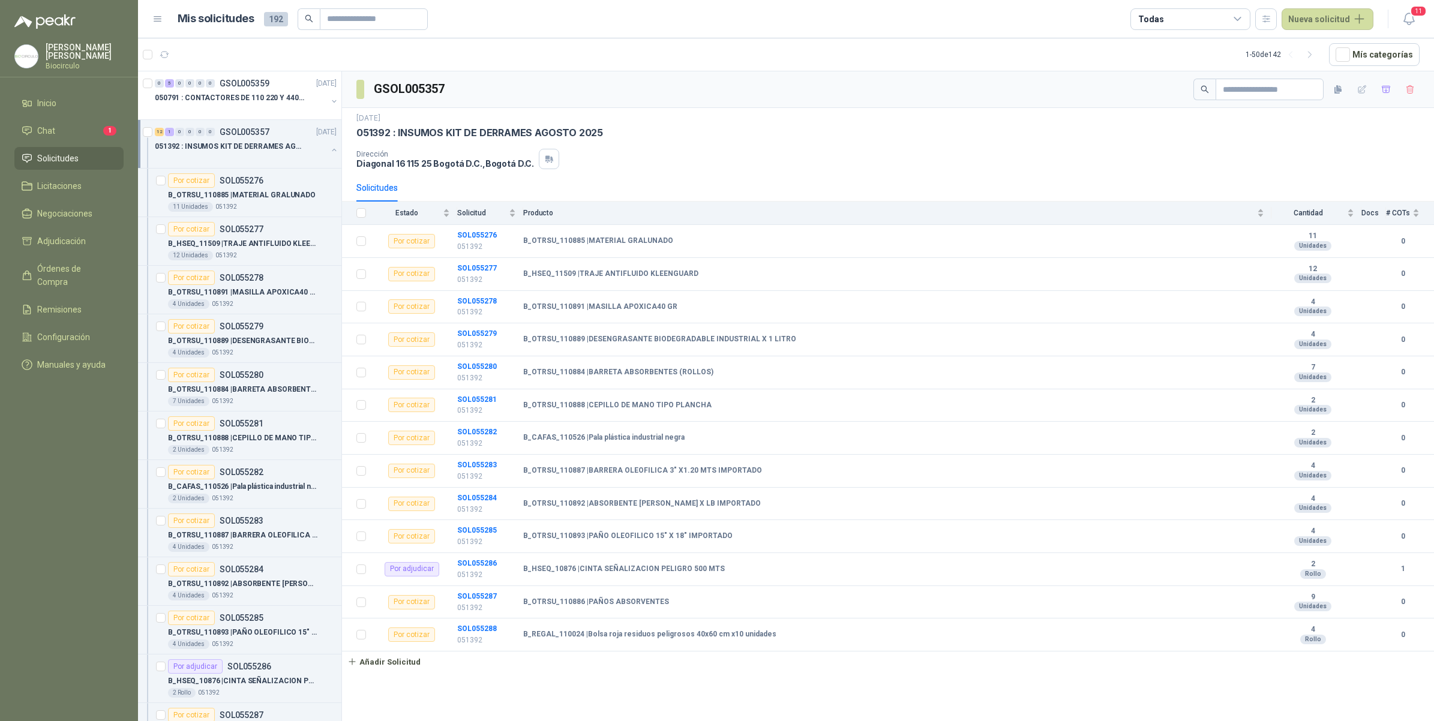
click at [250, 141] on p "051392 : INSUMOS KIT DE DERRAMES AGOSTO 2025" at bounding box center [229, 146] width 149 height 11
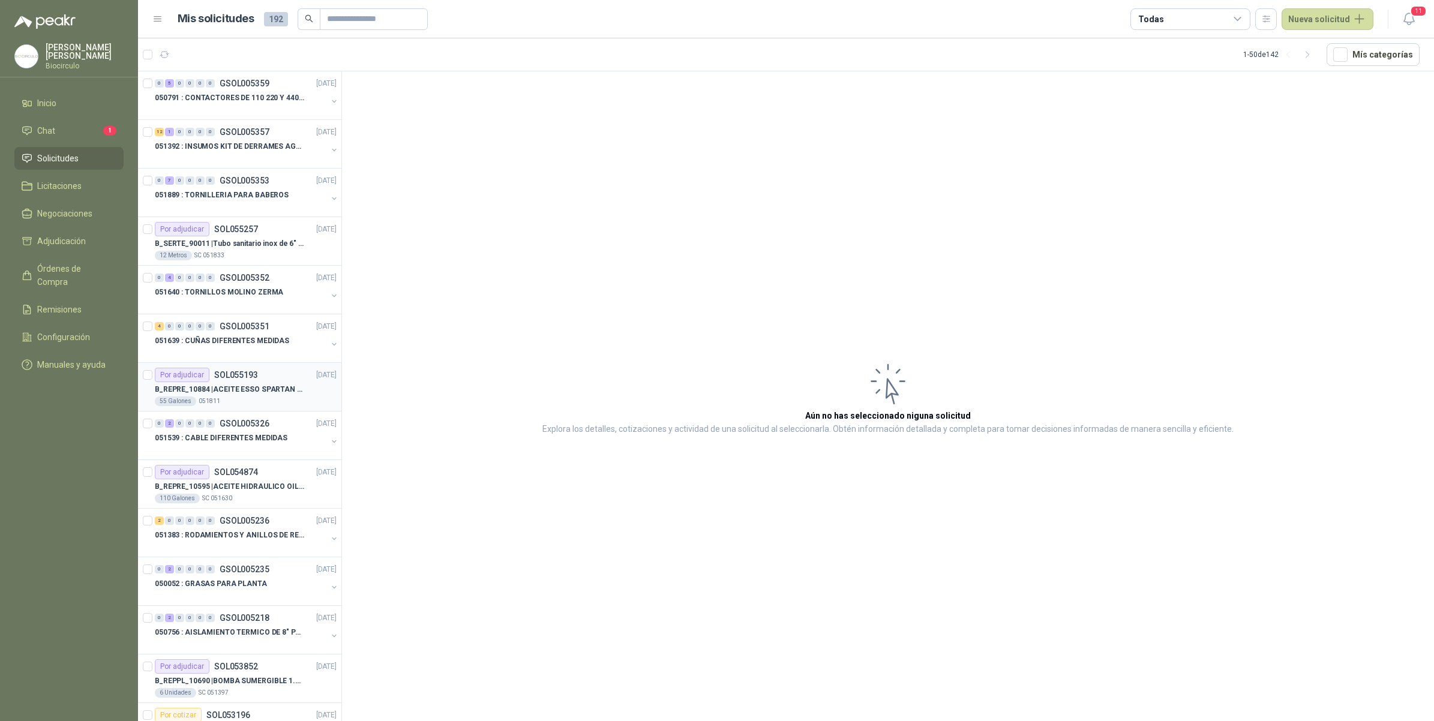
click at [274, 392] on p "B_REPRE_10884 | ACEITE ESSO SPARTAN EP 220" at bounding box center [229, 389] width 149 height 11
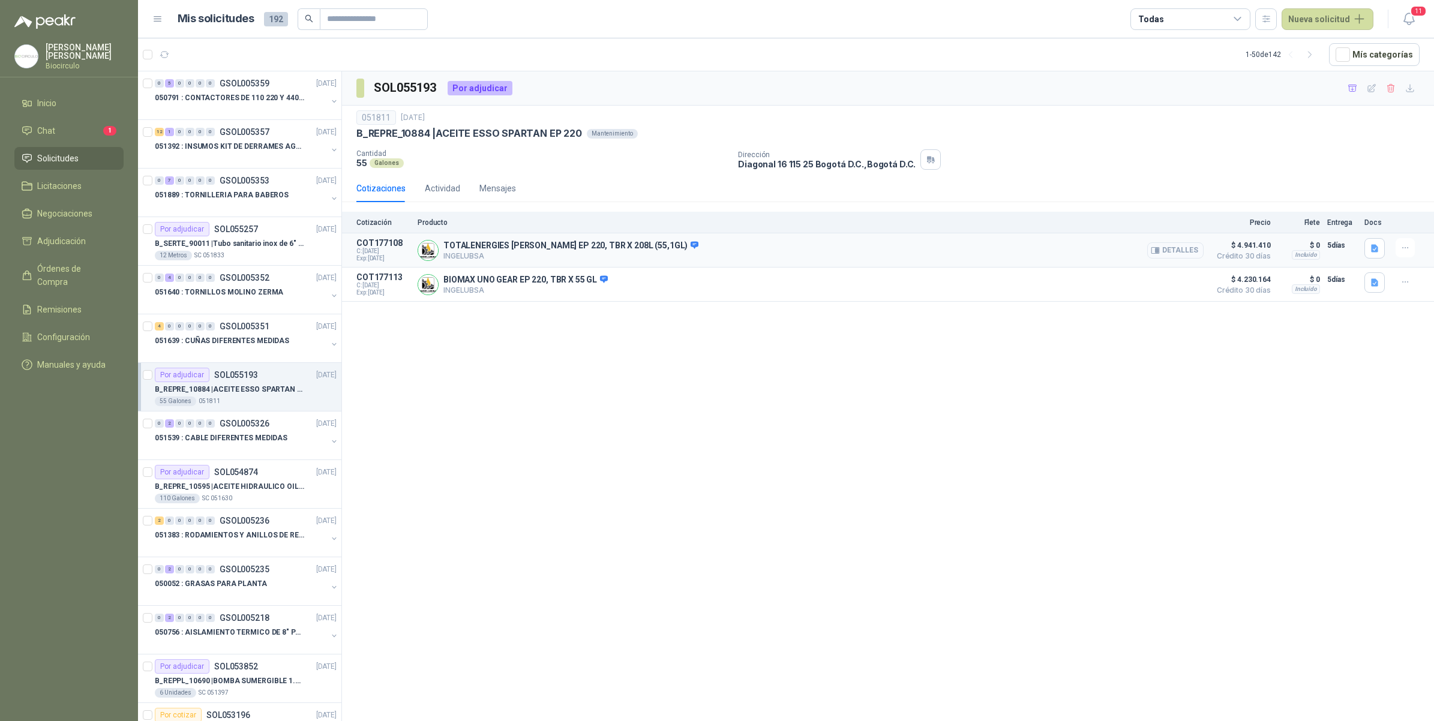
click at [1188, 250] on button "Detalles" at bounding box center [1175, 250] width 56 height 16
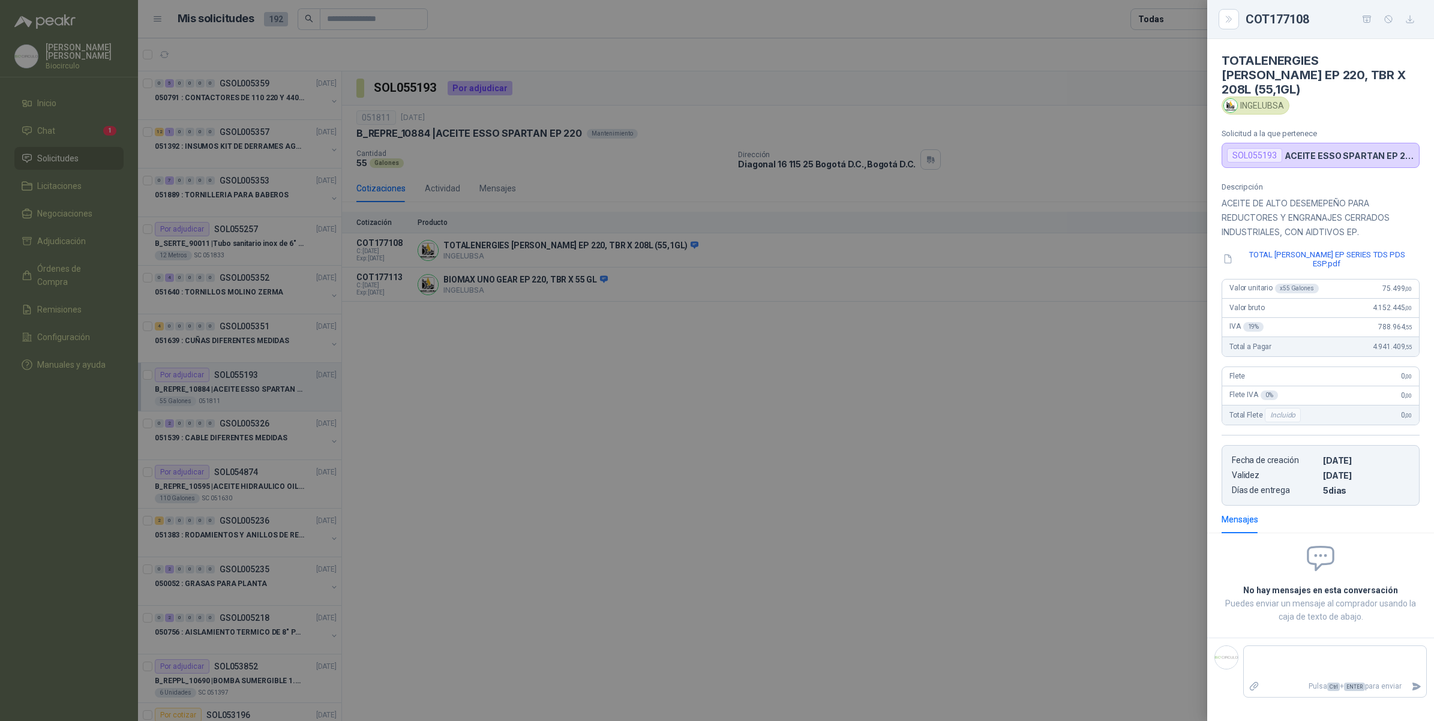
click at [1185, 346] on div at bounding box center [717, 360] width 1434 height 721
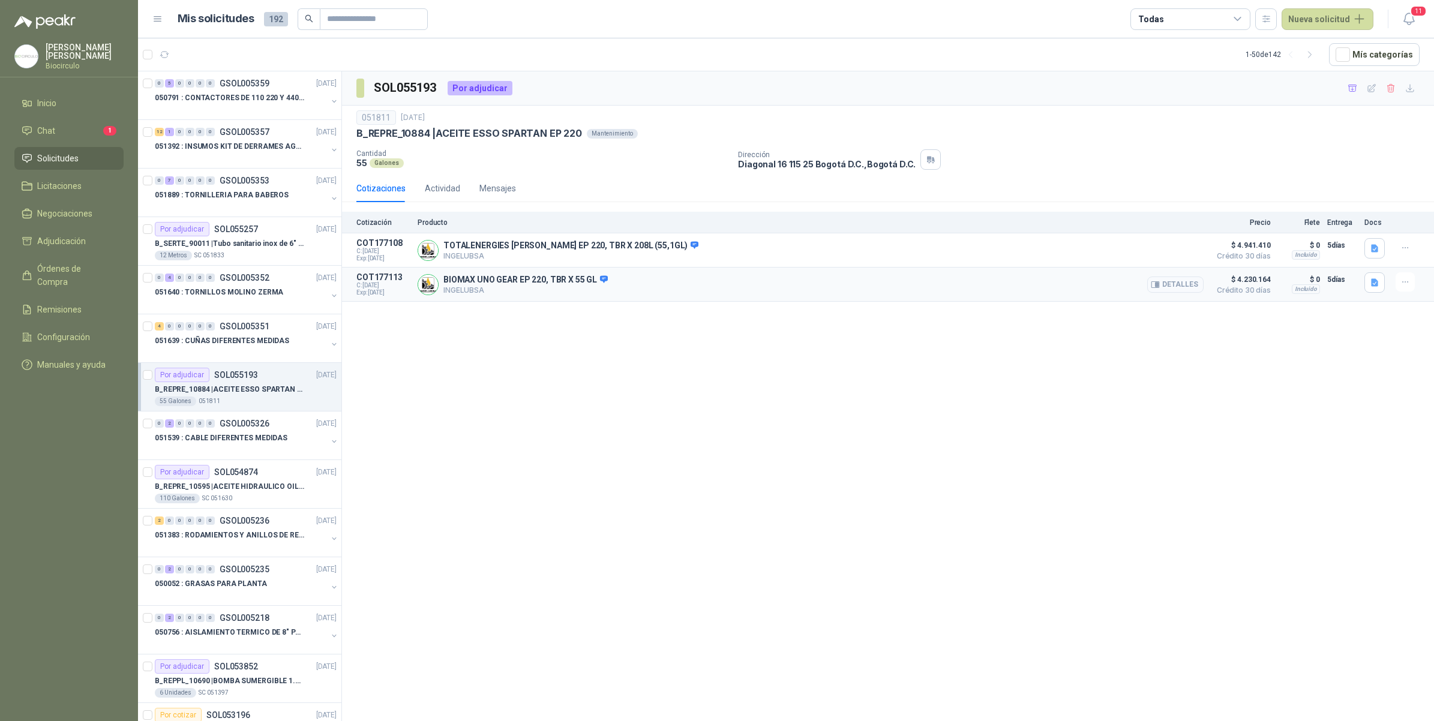
click at [1201, 290] on button "Detalles" at bounding box center [1175, 285] width 56 height 16
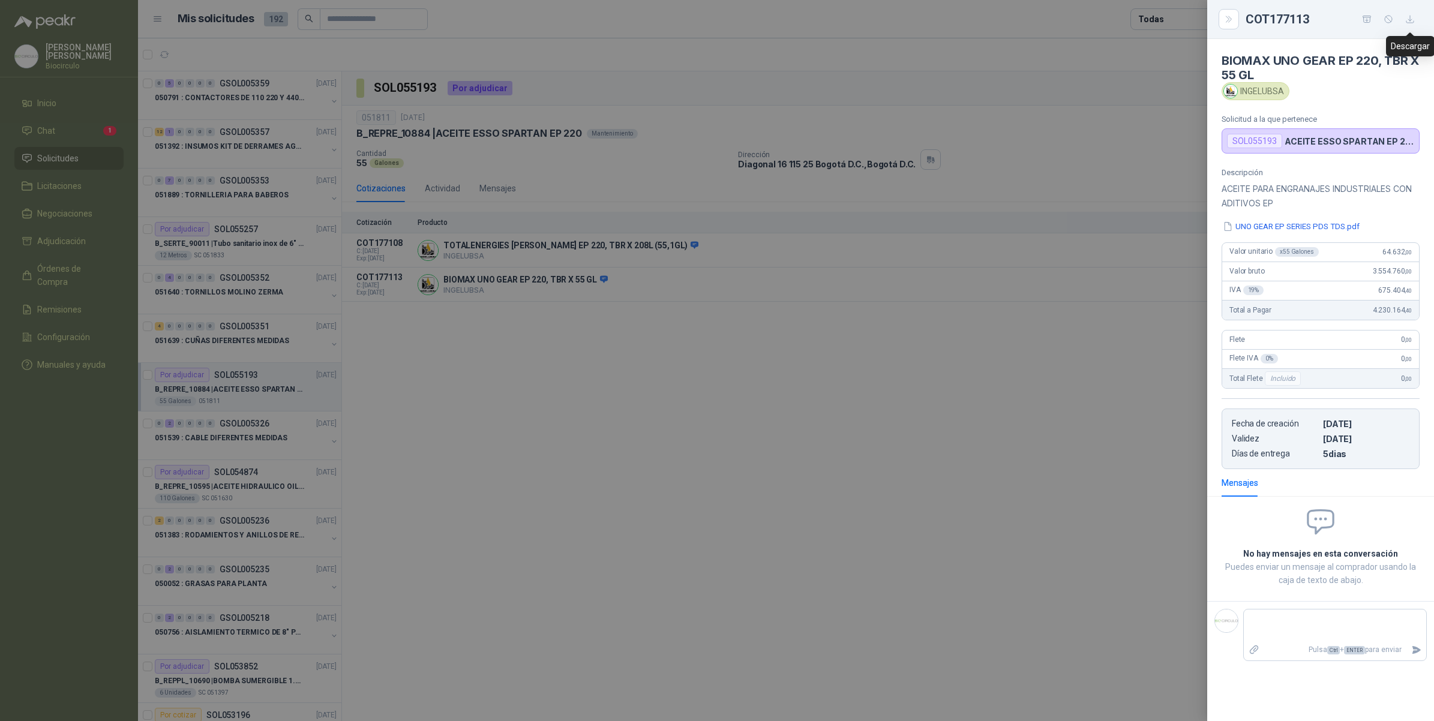
click at [1410, 22] on icon "button" at bounding box center [1410, 19] width 10 height 10
